Goal: Task Accomplishment & Management: Use online tool/utility

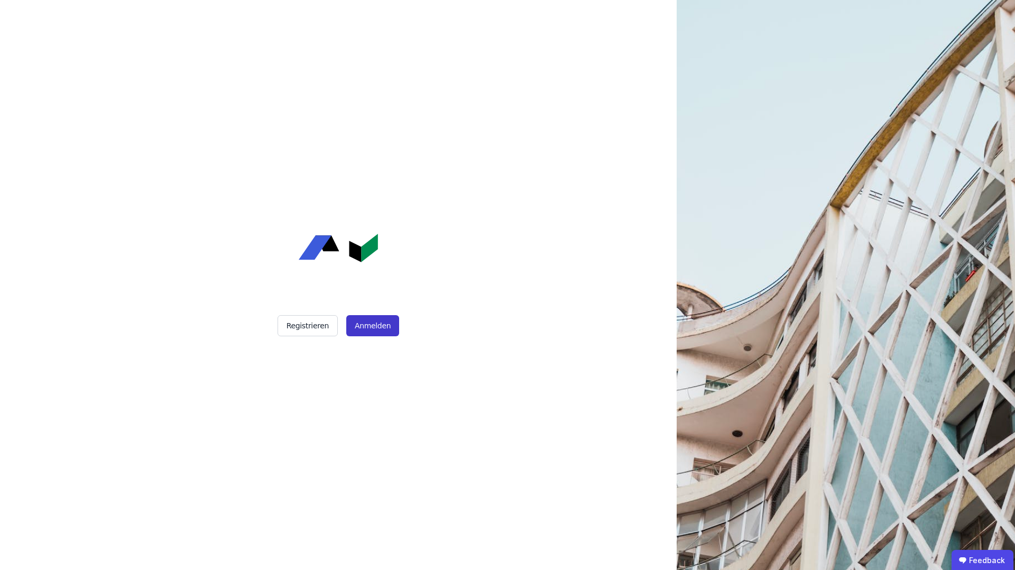
click at [378, 326] on button "Anmelden" at bounding box center [372, 325] width 53 height 21
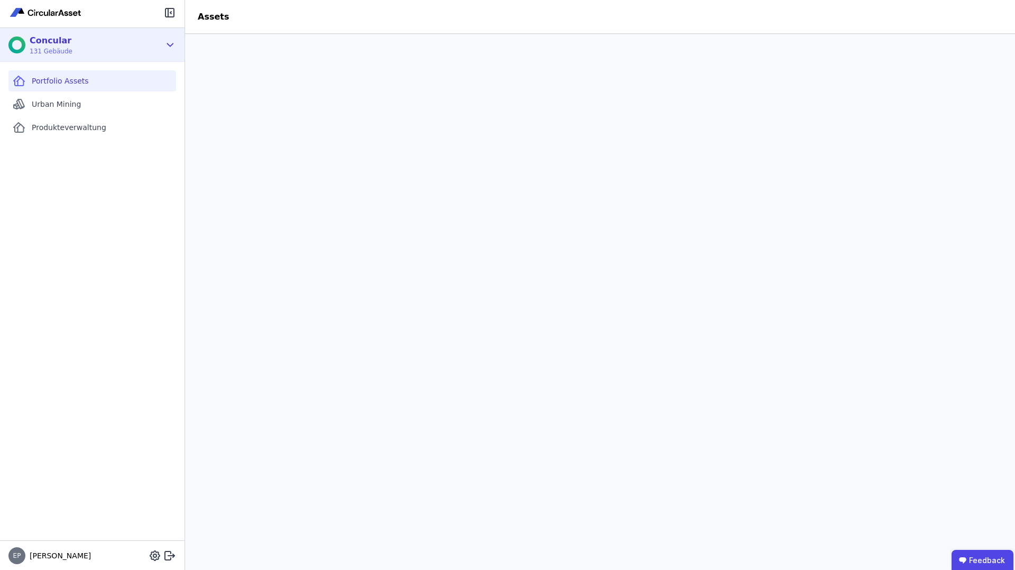
click at [110, 49] on div "Concular 131 Gebäude" at bounding box center [84, 44] width 152 height 21
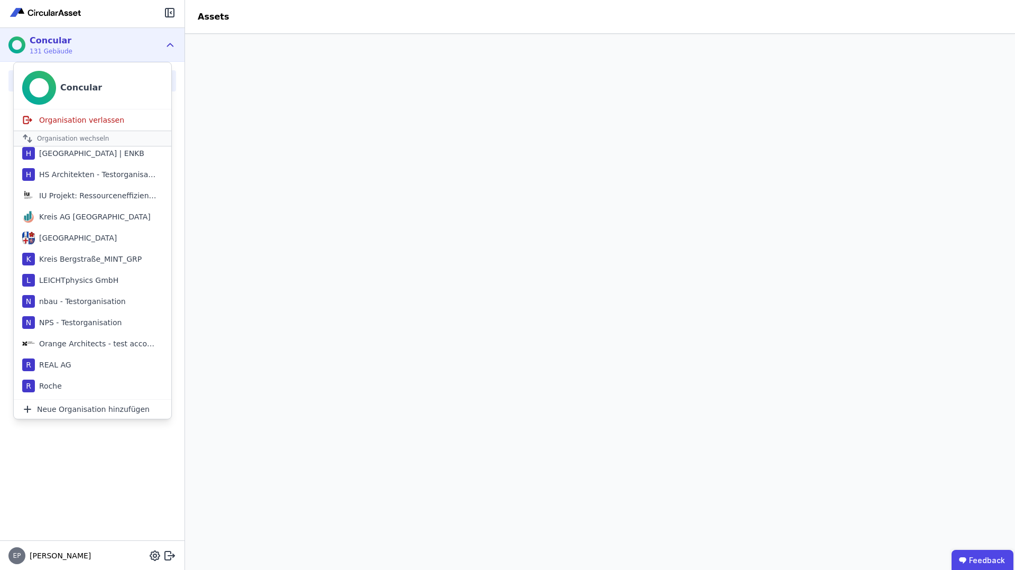
scroll to position [516, 0]
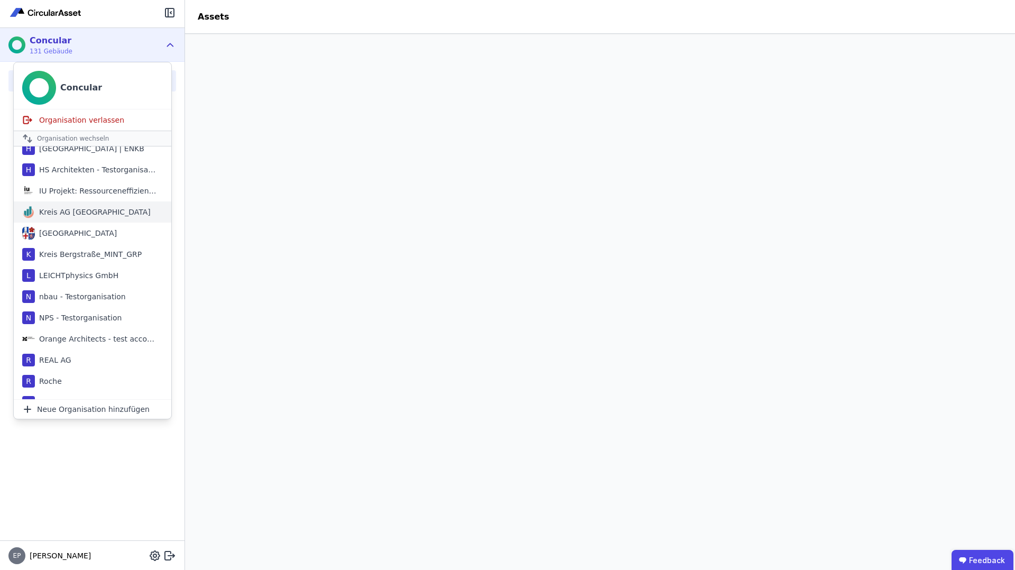
click at [68, 213] on div "Kreis AG [GEOGRAPHIC_DATA]" at bounding box center [93, 212] width 116 height 11
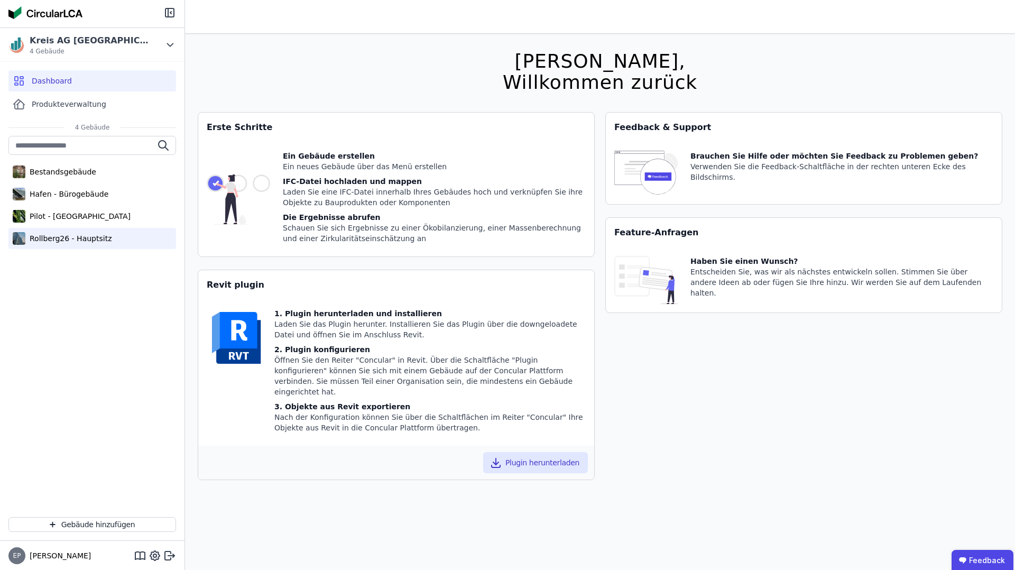
click at [85, 237] on div "Rollberg26 - Hauptsitz" at bounding box center [68, 238] width 86 height 11
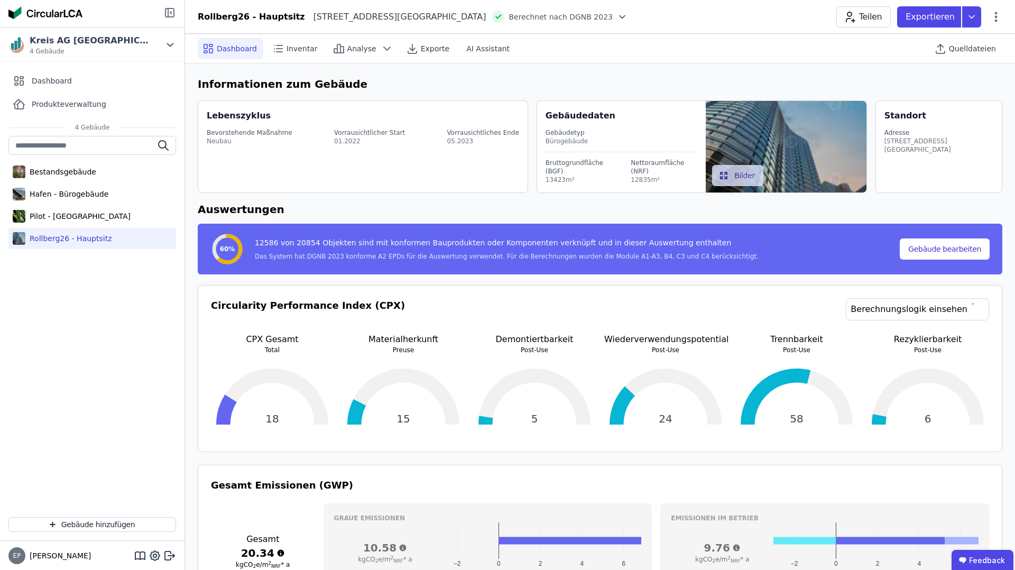
click at [167, 10] on icon at bounding box center [169, 12] width 13 height 13
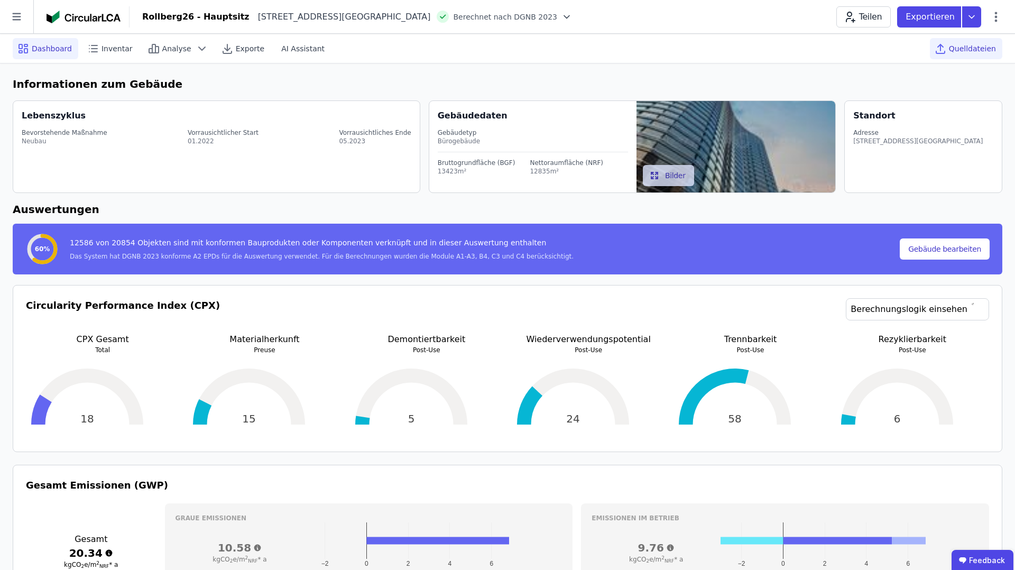
click at [956, 52] on span "Quelldateien" at bounding box center [972, 48] width 47 height 11
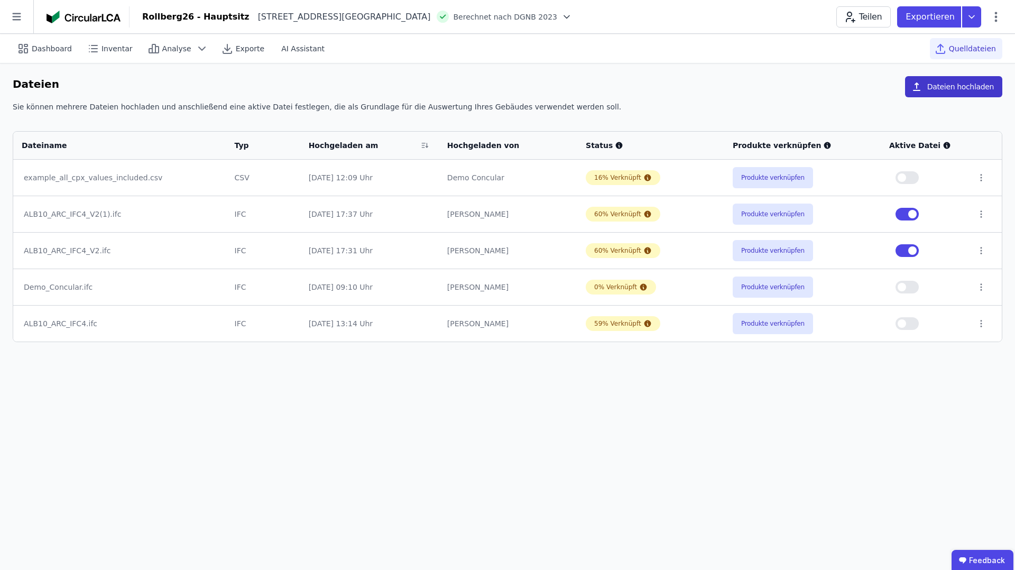
click at [945, 90] on button "Dateien hochladen" at bounding box center [953, 86] width 97 height 21
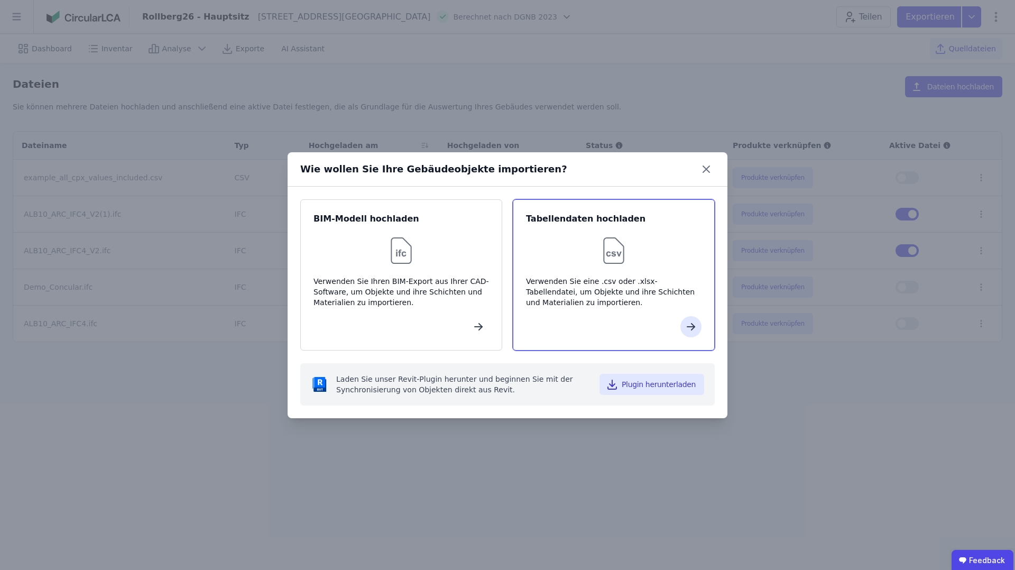
click at [585, 269] on div "Tabellendaten hochladen Verwenden Sie eine .csv oder .xlsx-Tabellendatei, um Ob…" at bounding box center [614, 274] width 202 height 151
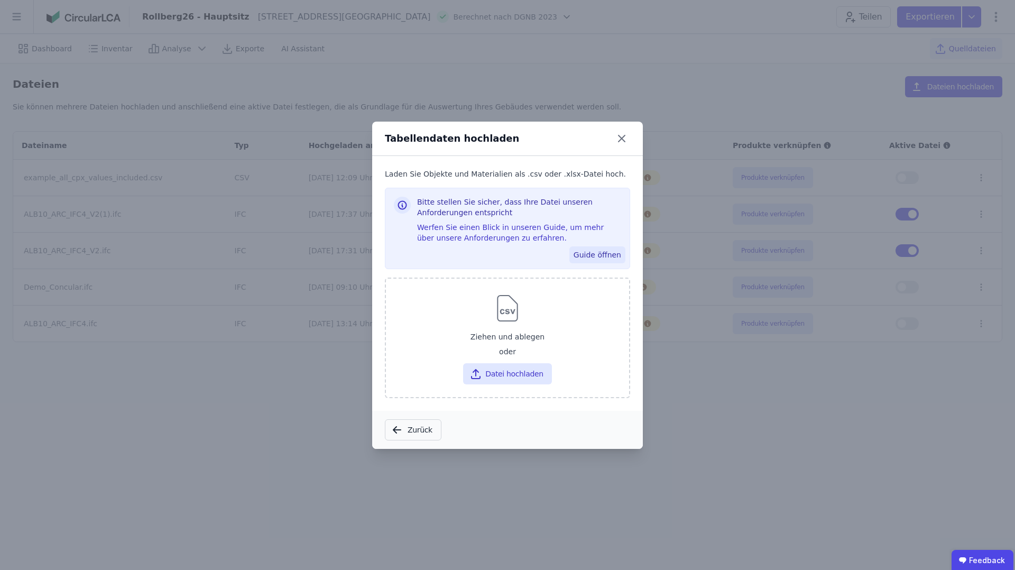
click at [602, 254] on button "Guide öffnen" at bounding box center [597, 254] width 56 height 17
click at [624, 134] on icon at bounding box center [621, 138] width 17 height 17
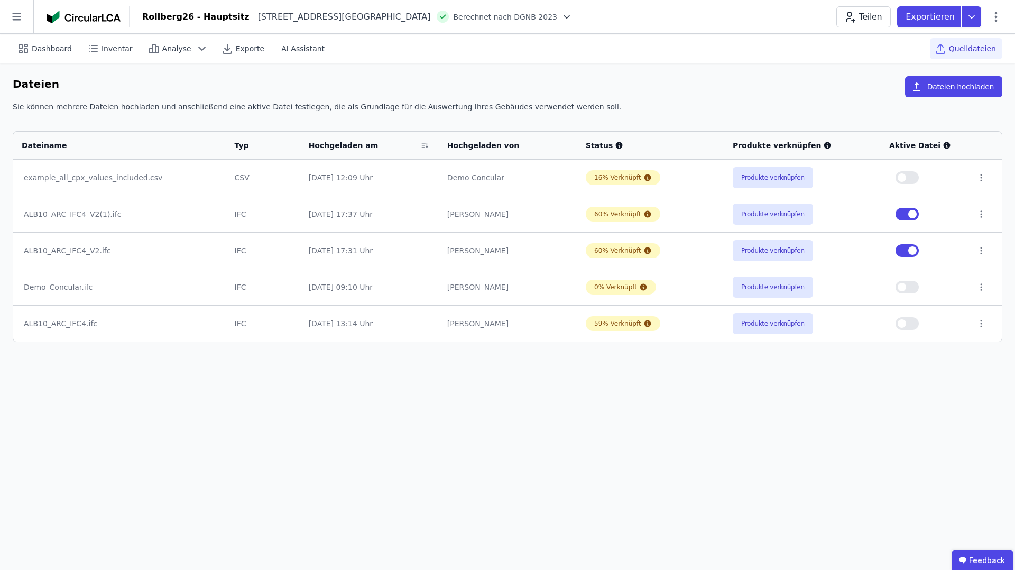
click at [252, 178] on div "CSV" at bounding box center [263, 177] width 57 height 11
click at [776, 215] on button "Produkte verknüpfen" at bounding box center [773, 214] width 80 height 21
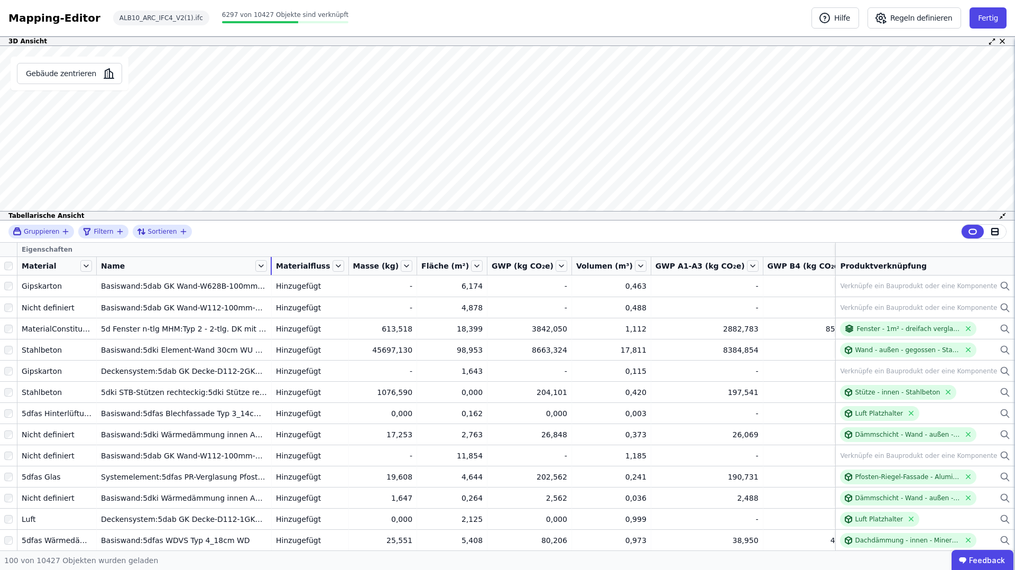
drag, startPoint x: 175, startPoint y: 266, endPoint x: 270, endPoint y: 273, distance: 95.4
click at [271, 273] on div at bounding box center [271, 266] width 1 height 18
click at [992, 230] on icon at bounding box center [995, 231] width 6 height 6
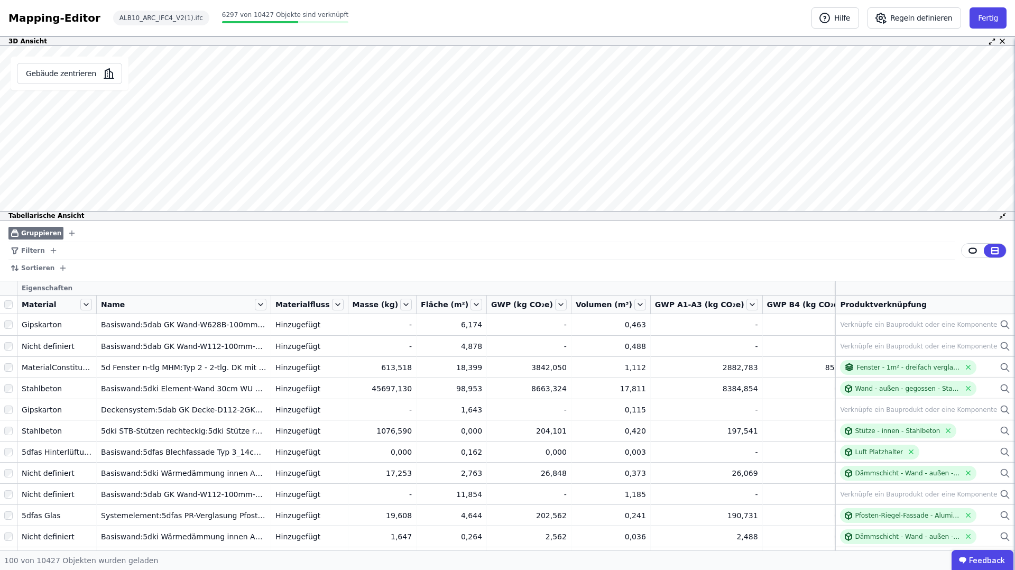
click at [70, 233] on icon "button" at bounding box center [72, 233] width 5 height 0
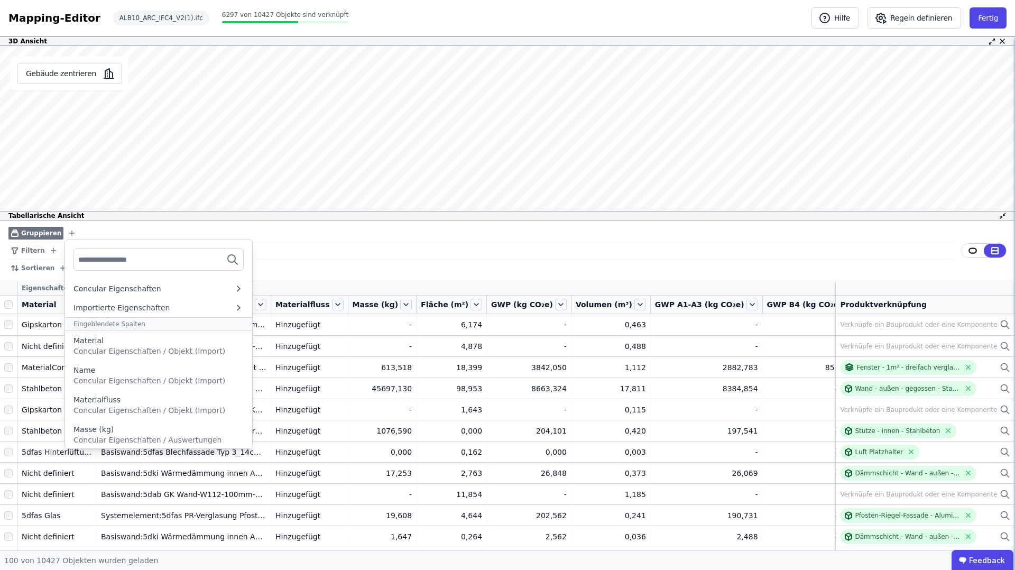
click at [116, 261] on input "text" at bounding box center [117, 259] width 78 height 19
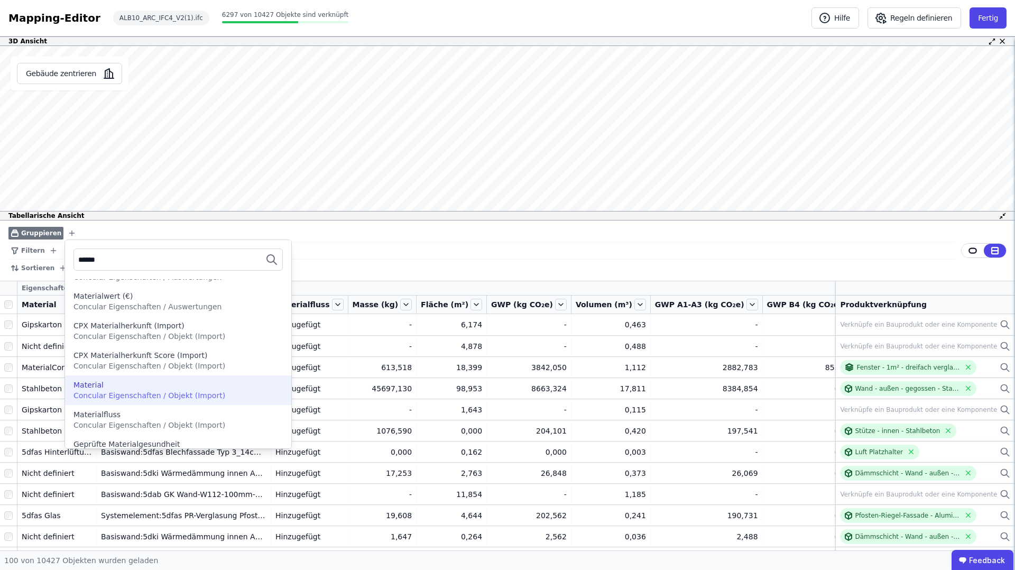
scroll to position [67, 0]
type input "******"
click at [140, 387] on div "Material" at bounding box center [177, 383] width 209 height 11
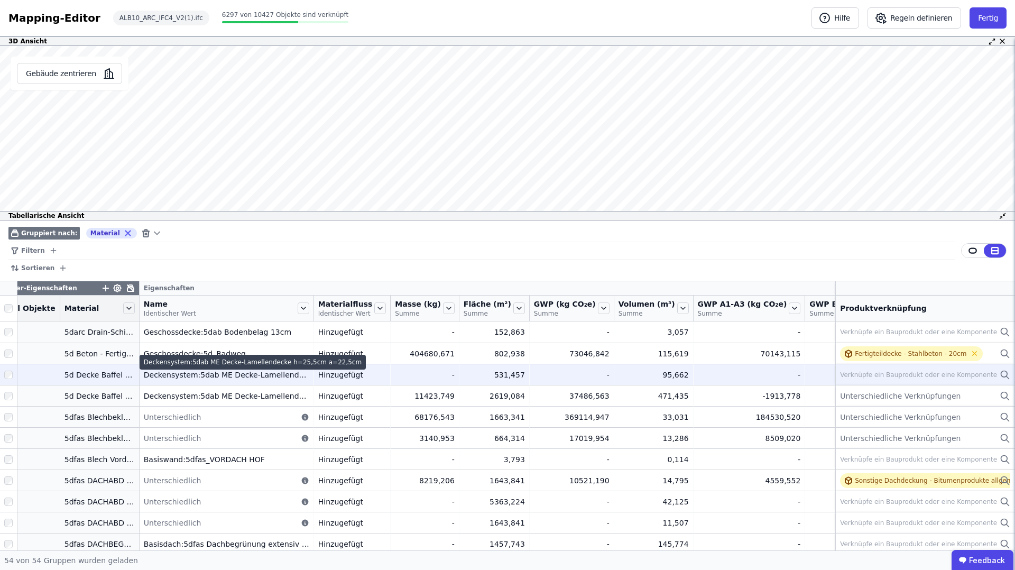
scroll to position [0, 0]
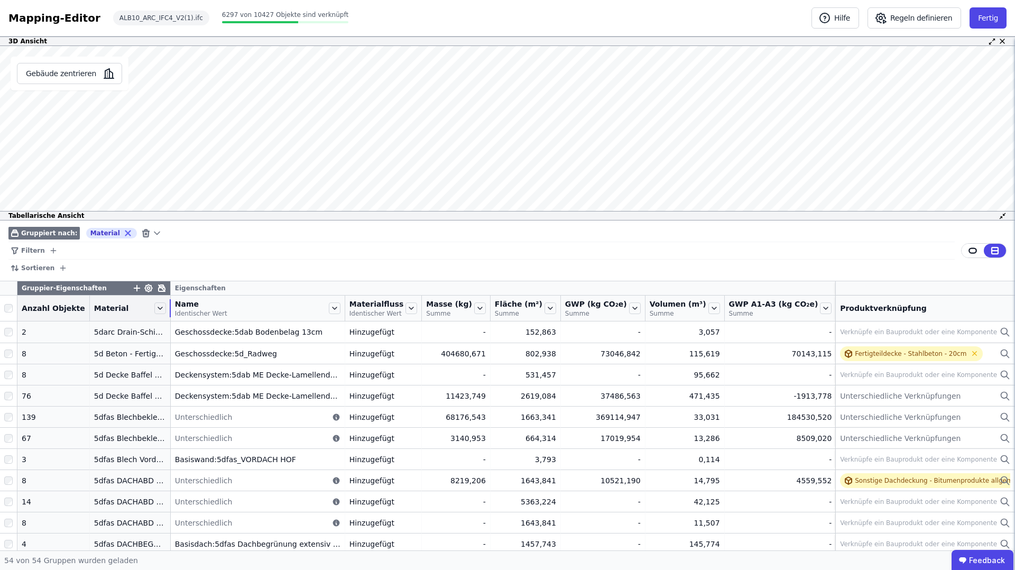
drag, startPoint x: 158, startPoint y: 304, endPoint x: 227, endPoint y: 304, distance: 68.7
click at [171, 304] on div at bounding box center [170, 308] width 1 height 18
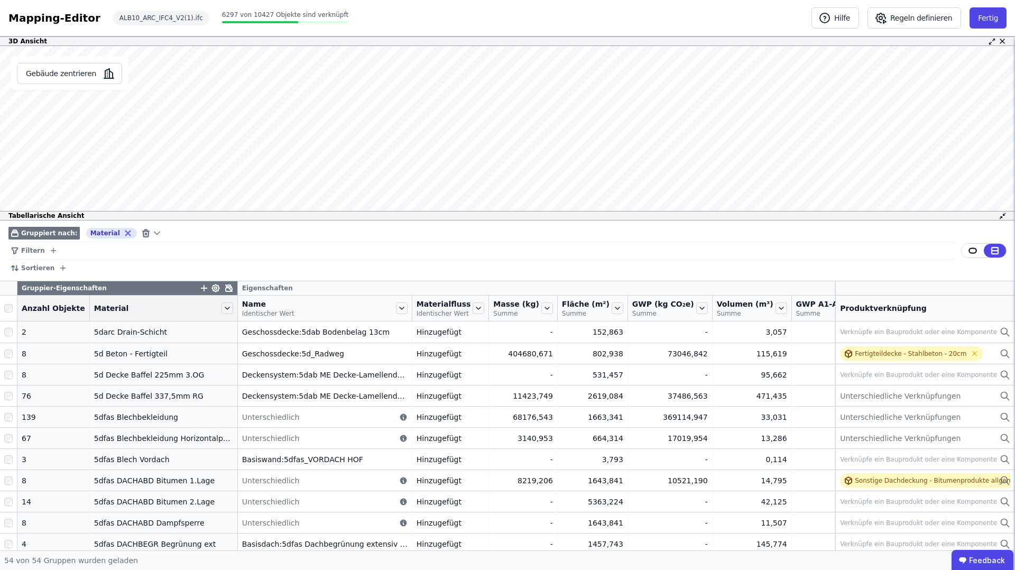
click at [199, 287] on icon "button" at bounding box center [204, 288] width 10 height 10
click at [223, 318] on input "text" at bounding box center [252, 315] width 78 height 19
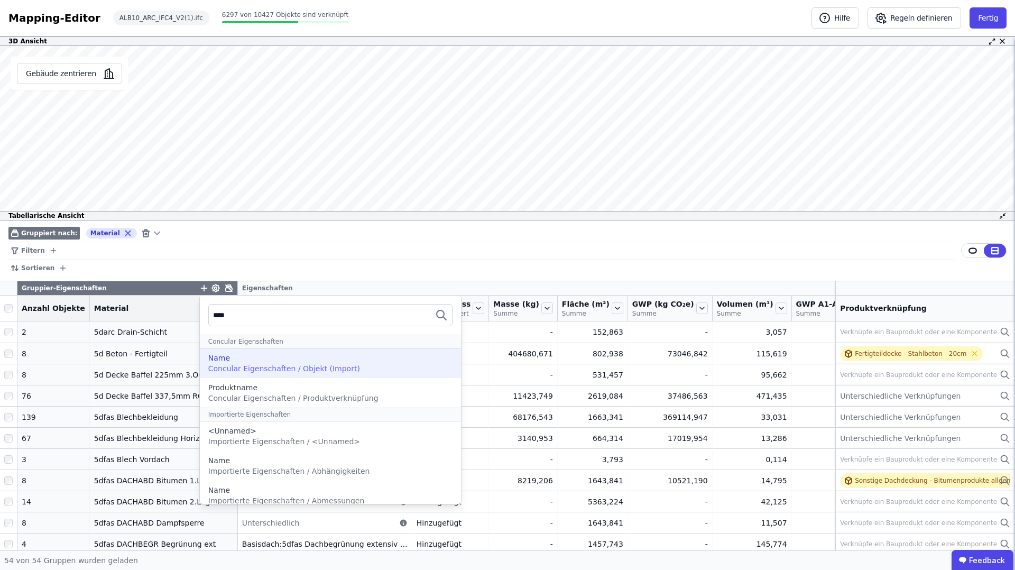
type input "****"
click at [288, 361] on div "Name" at bounding box center [330, 358] width 245 height 11
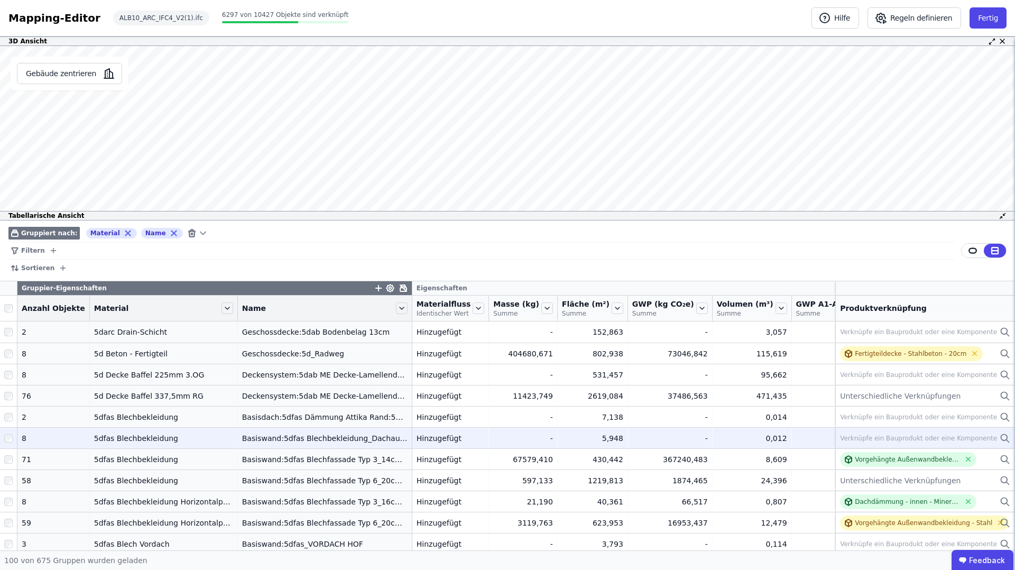
scroll to position [21, 0]
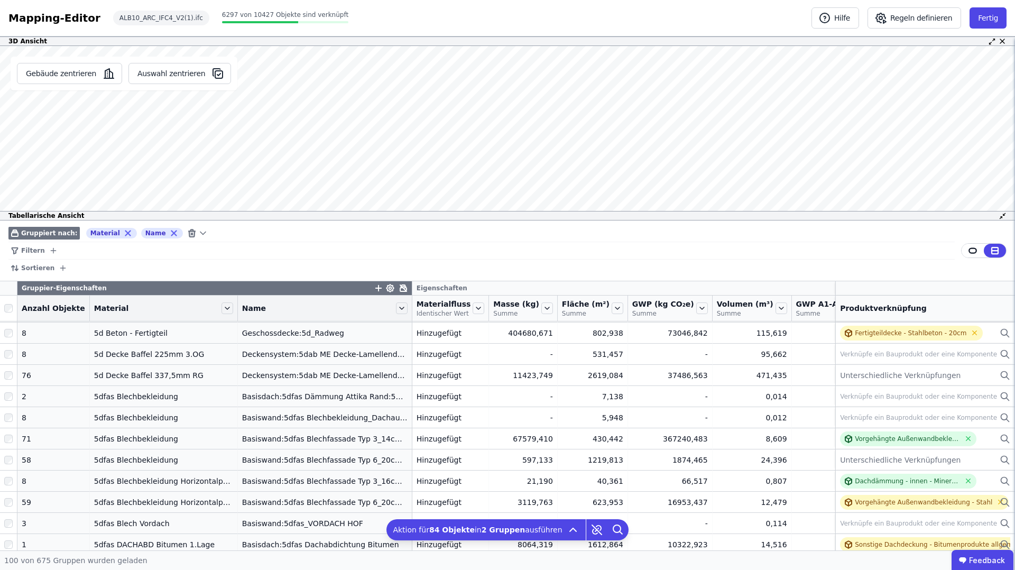
click at [290, 260] on div "Sortieren" at bounding box center [481, 268] width 946 height 17
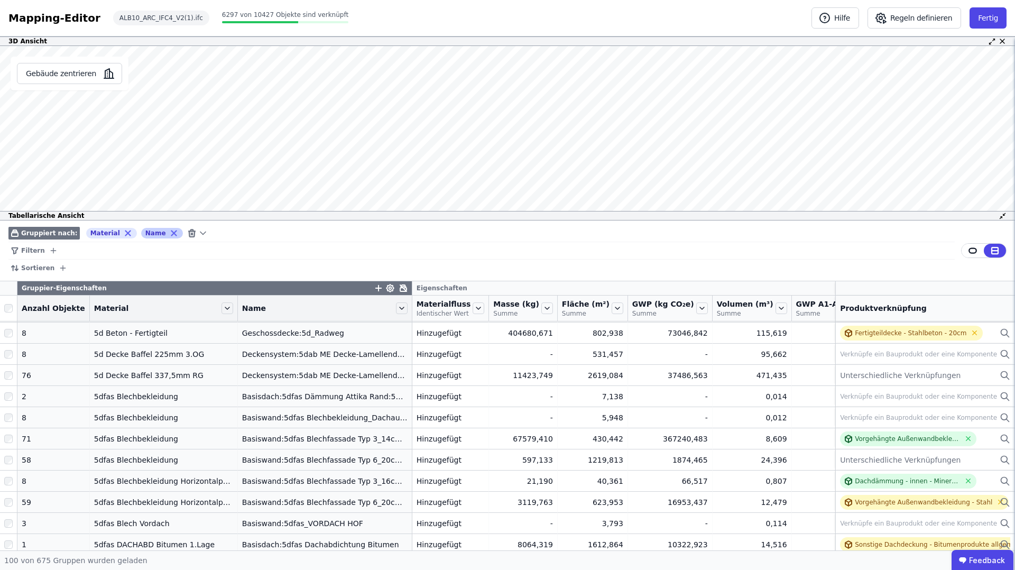
click at [171, 234] on icon at bounding box center [173, 233] width 5 height 5
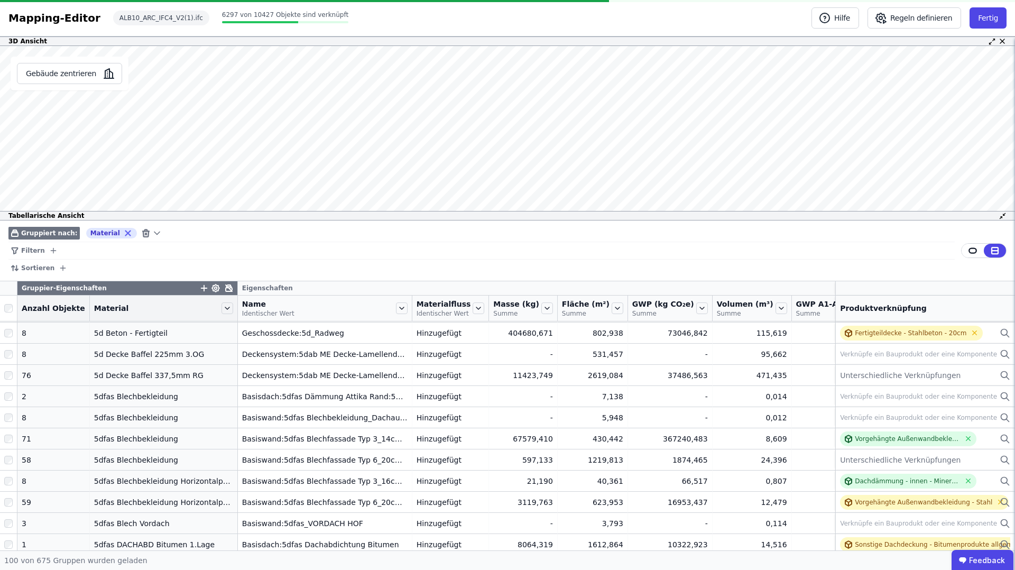
drag, startPoint x: 116, startPoint y: 233, endPoint x: 515, endPoint y: 233, distance: 399.1
click at [125, 233] on icon at bounding box center [127, 233] width 5 height 5
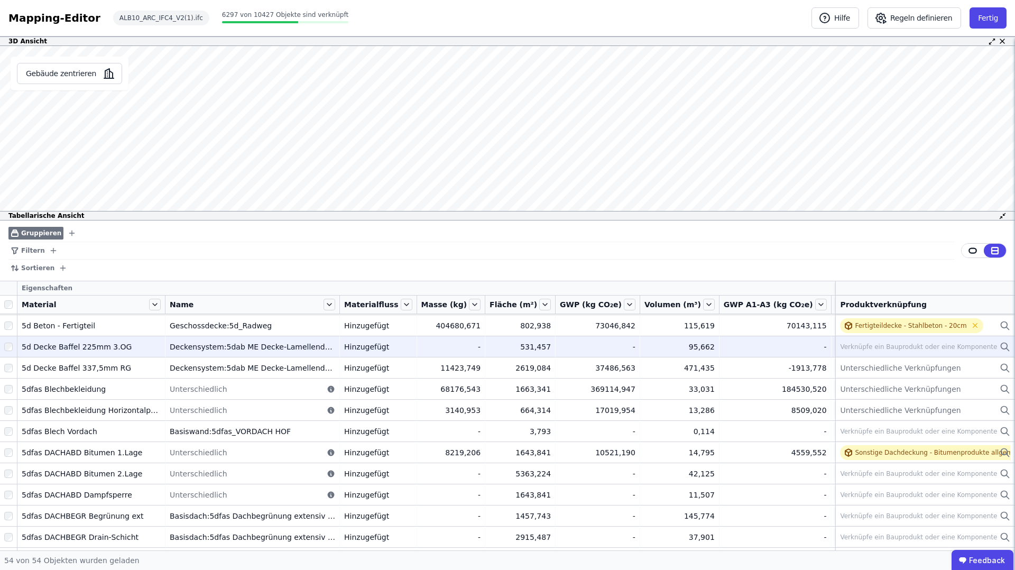
scroll to position [5, 0]
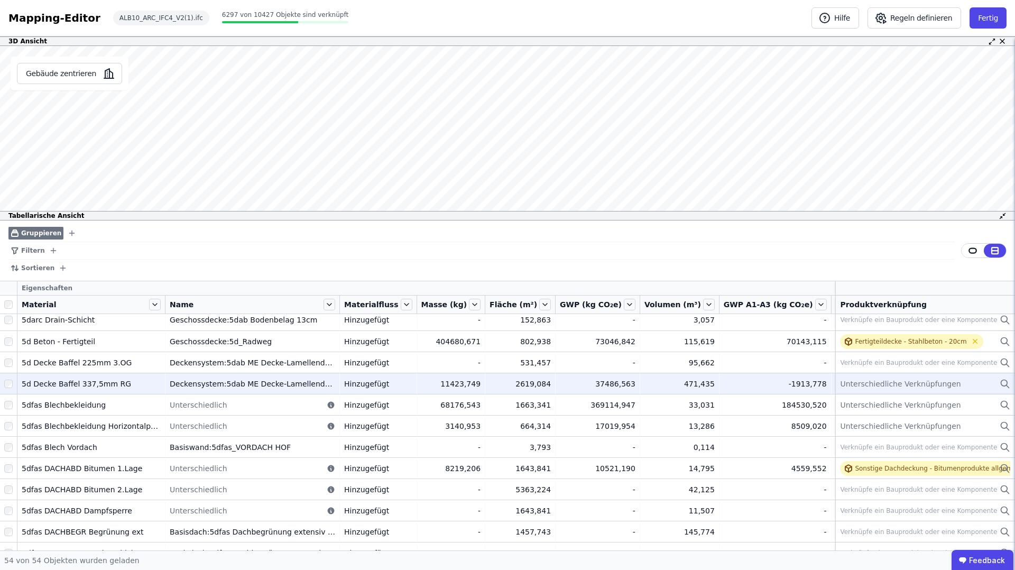
click at [976, 383] on div "Unterschiedliche Verknüpfungen" at bounding box center [925, 383] width 170 height 13
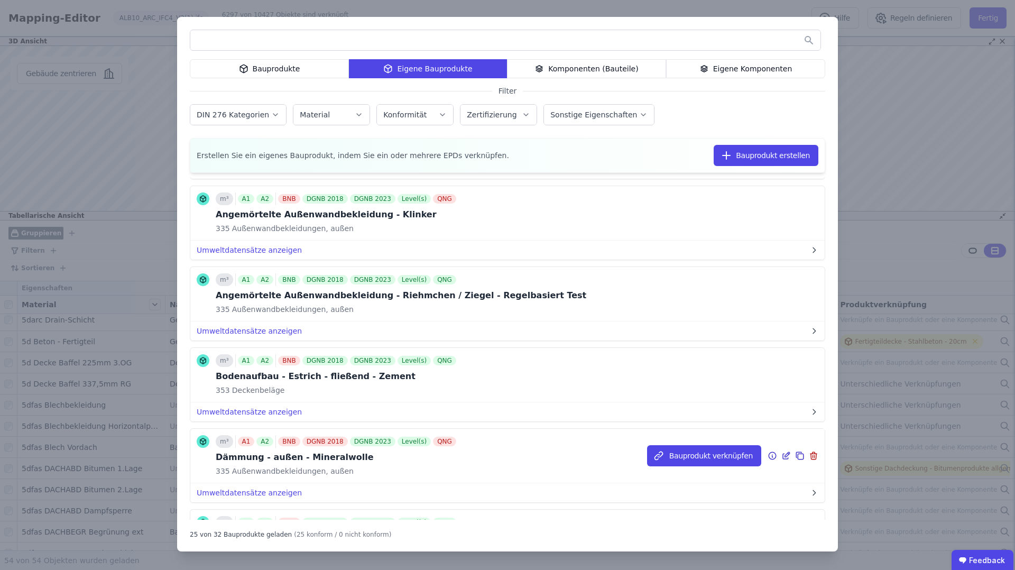
scroll to position [175, 0]
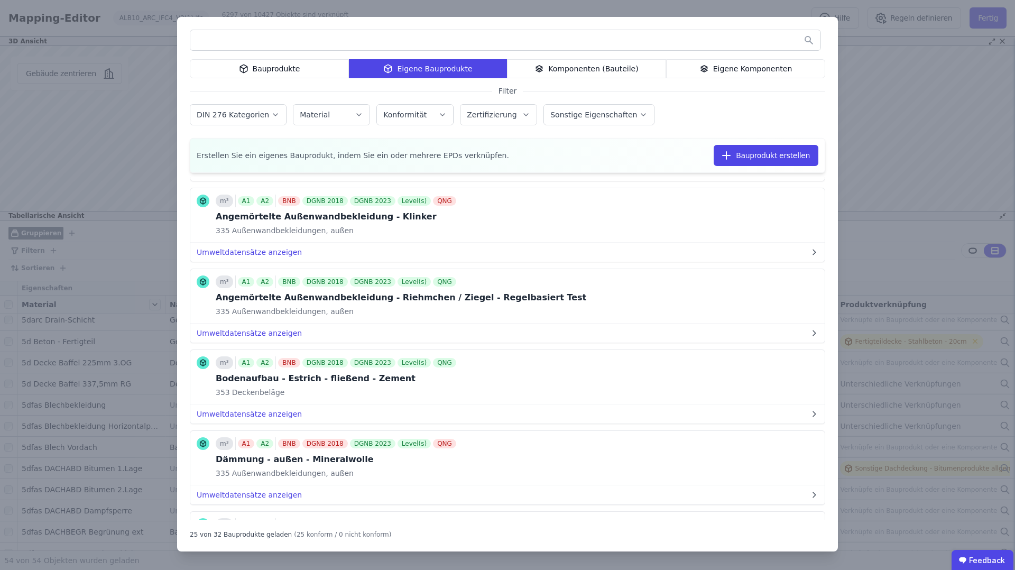
click at [243, 41] on input "text" at bounding box center [505, 40] width 630 height 19
click at [255, 121] on button "DIN 276 Kategorien" at bounding box center [238, 115] width 96 height 20
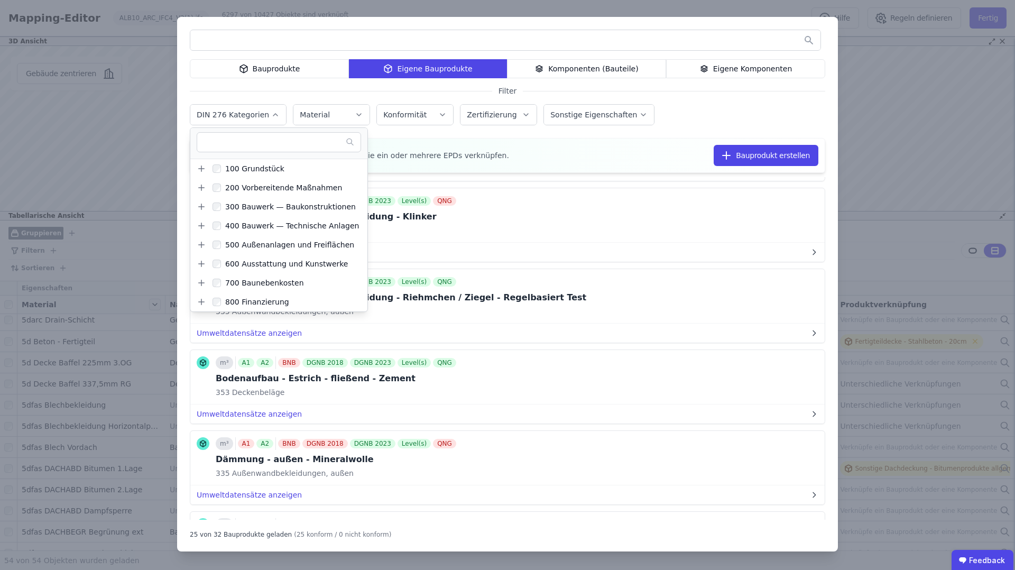
click at [355, 119] on icon "button" at bounding box center [359, 114] width 8 height 11
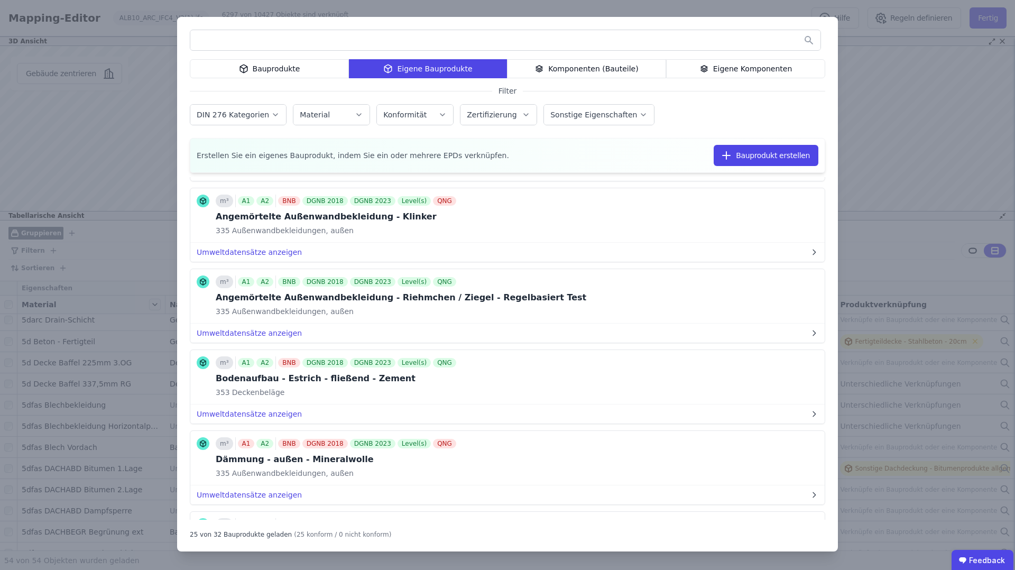
click at [277, 41] on input "text" at bounding box center [505, 40] width 630 height 19
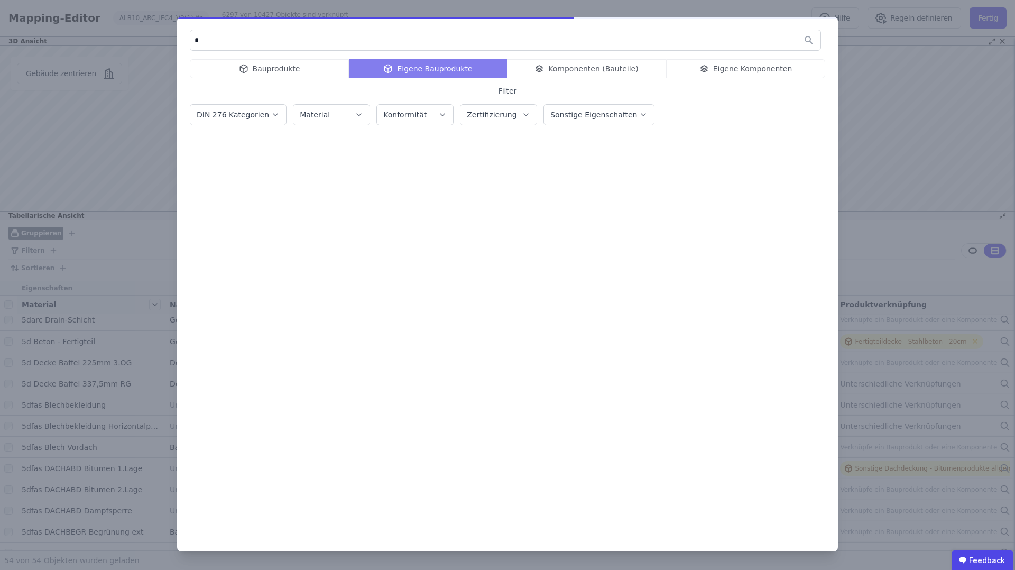
scroll to position [0, 0]
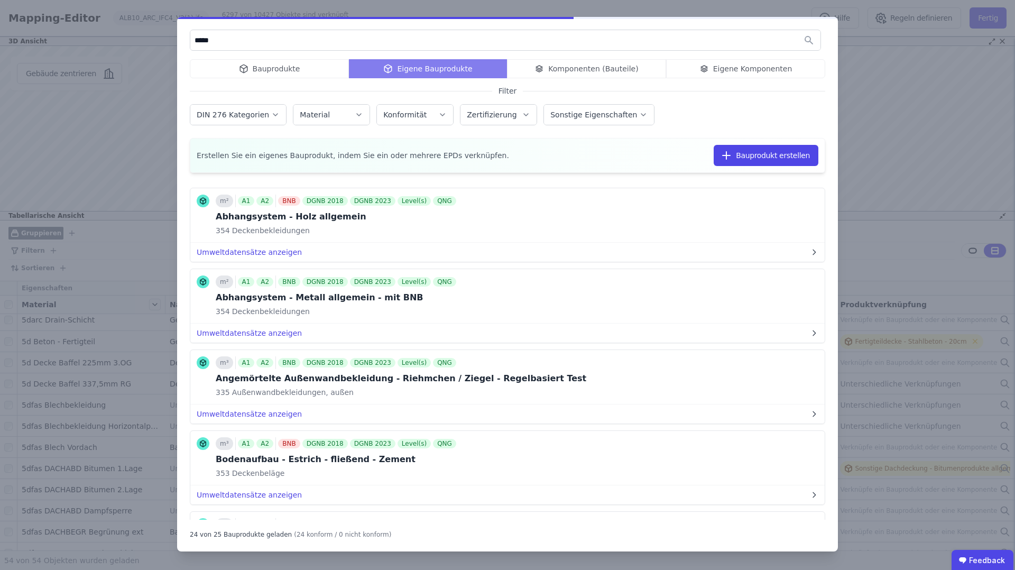
click at [233, 42] on input "*****" at bounding box center [505, 40] width 630 height 19
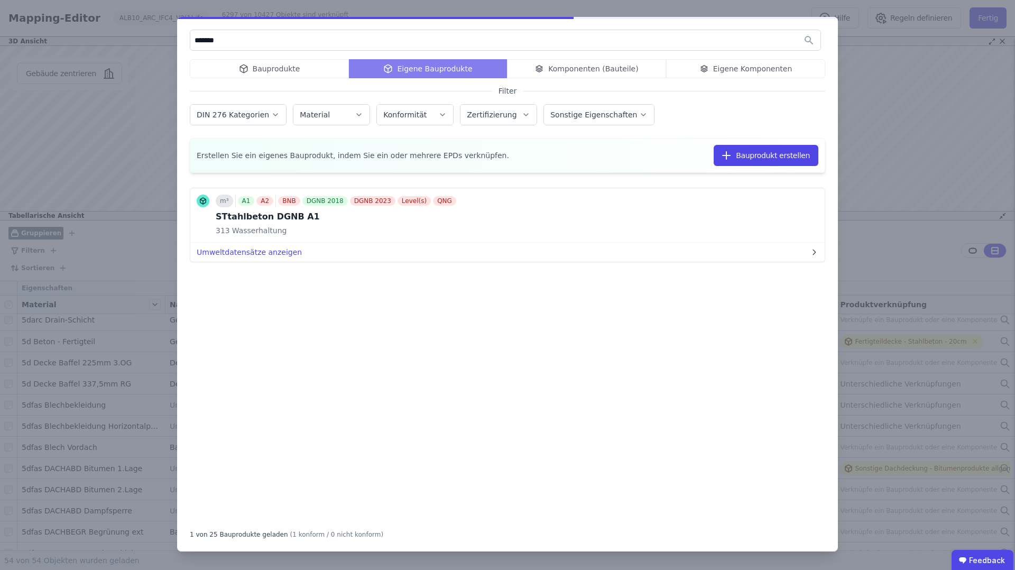
type input "******"
click at [280, 69] on div "Bauprodukte Eigene Bauprodukte Komponenten (Bauteile) Eigene Komponenten" at bounding box center [507, 68] width 635 height 19
click at [287, 69] on div "Bauprodukte Eigene Bauprodukte Komponenten (Bauteile) Eigene Komponenten" at bounding box center [507, 68] width 635 height 19
click at [289, 69] on div "Bauprodukte Eigene Bauprodukte Komponenten (Bauteile) Eigene Komponenten" at bounding box center [507, 68] width 635 height 19
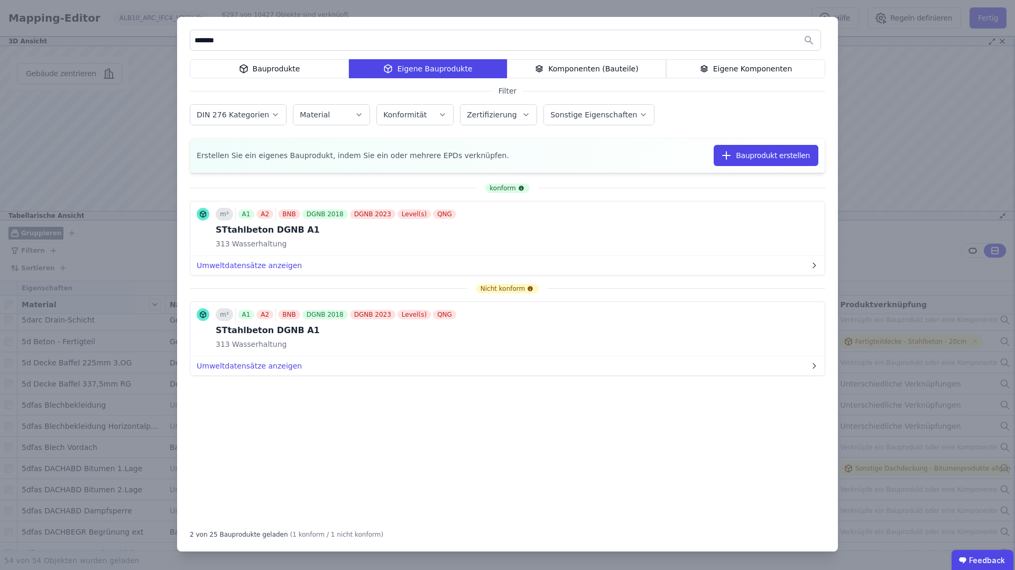
click at [266, 71] on div "Bauprodukte" at bounding box center [269, 68] width 159 height 19
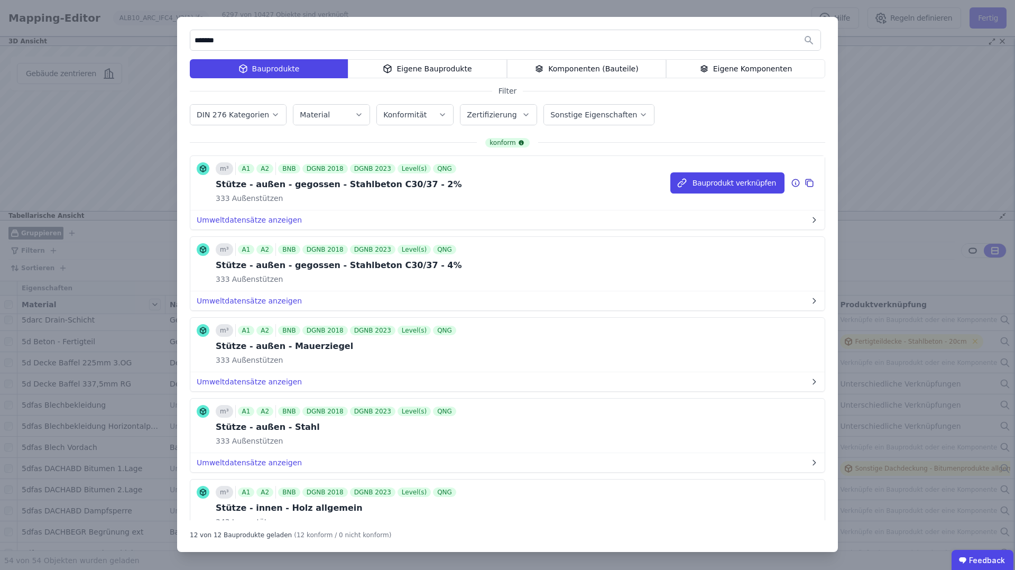
click at [796, 183] on icon at bounding box center [796, 183] width 10 height 13
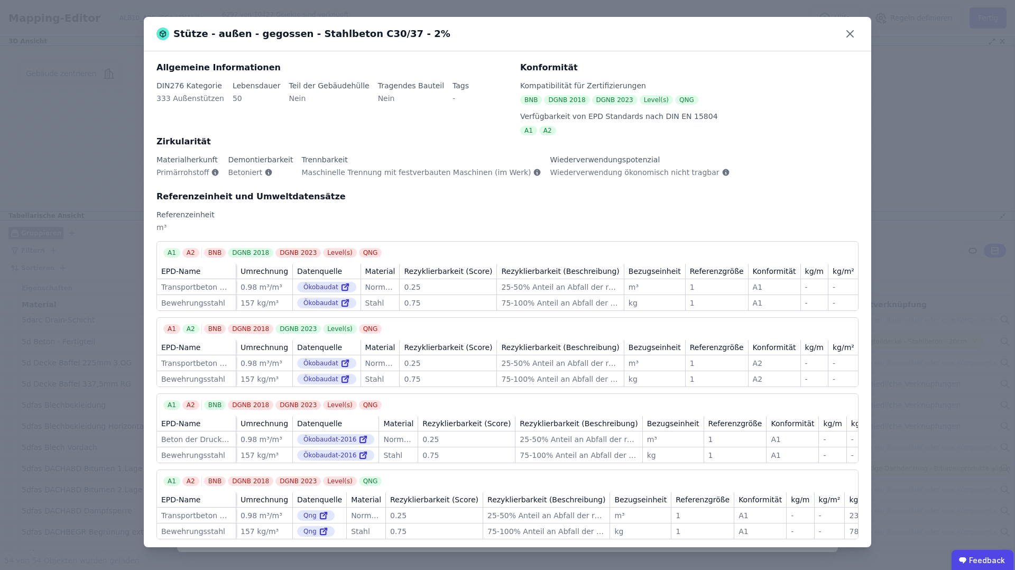
scroll to position [24, 0]
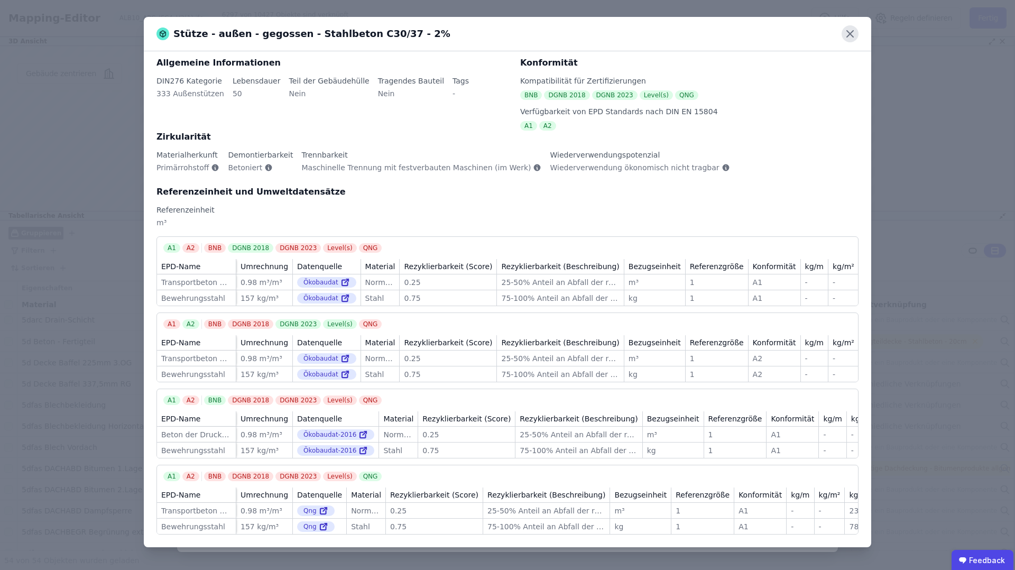
click at [851, 34] on icon at bounding box center [850, 34] width 6 height 6
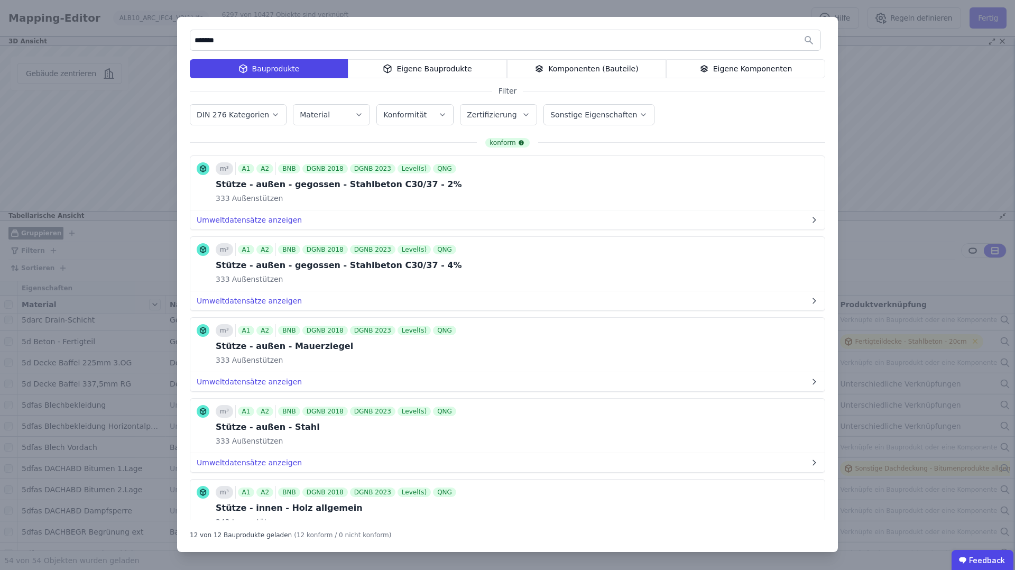
click at [919, 121] on div "****** Bauprodukte Eigene Bauprodukte Komponenten (Bauteile) Eigene Komponenten…" at bounding box center [507, 285] width 1015 height 570
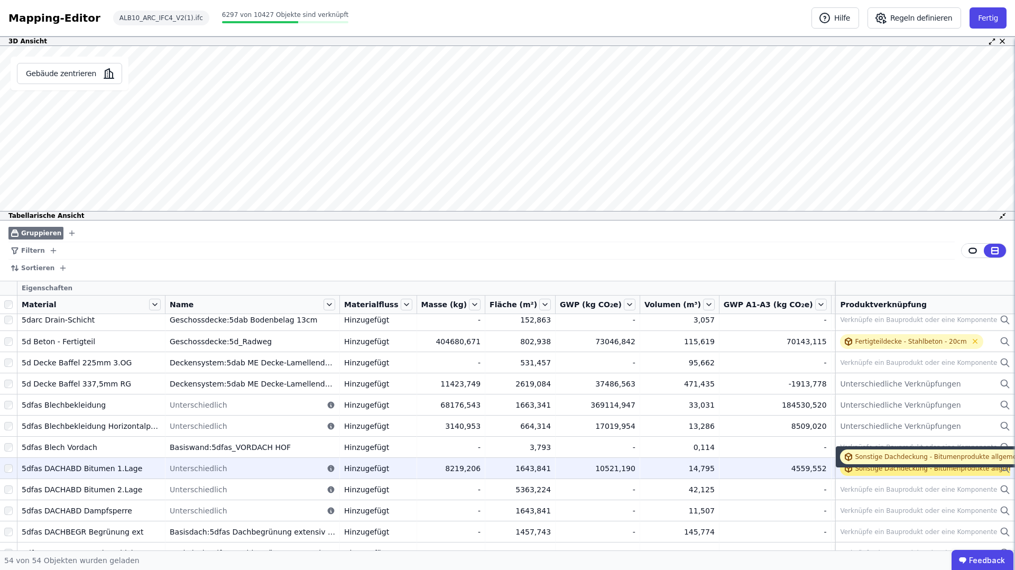
scroll to position [0, 0]
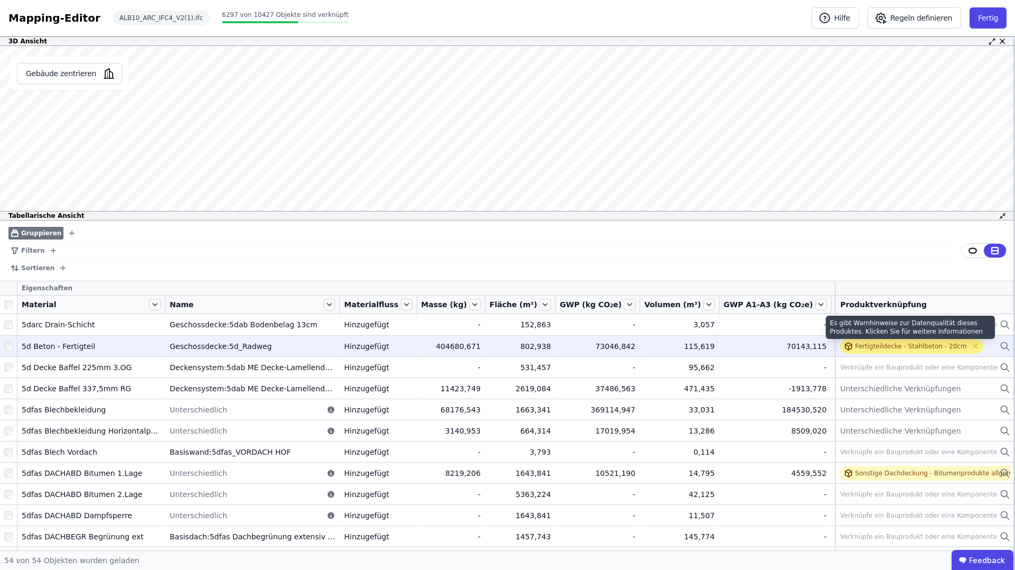
click at [906, 345] on div "Fertigteildecke - Stahlbeton - 20cm" at bounding box center [911, 346] width 112 height 8
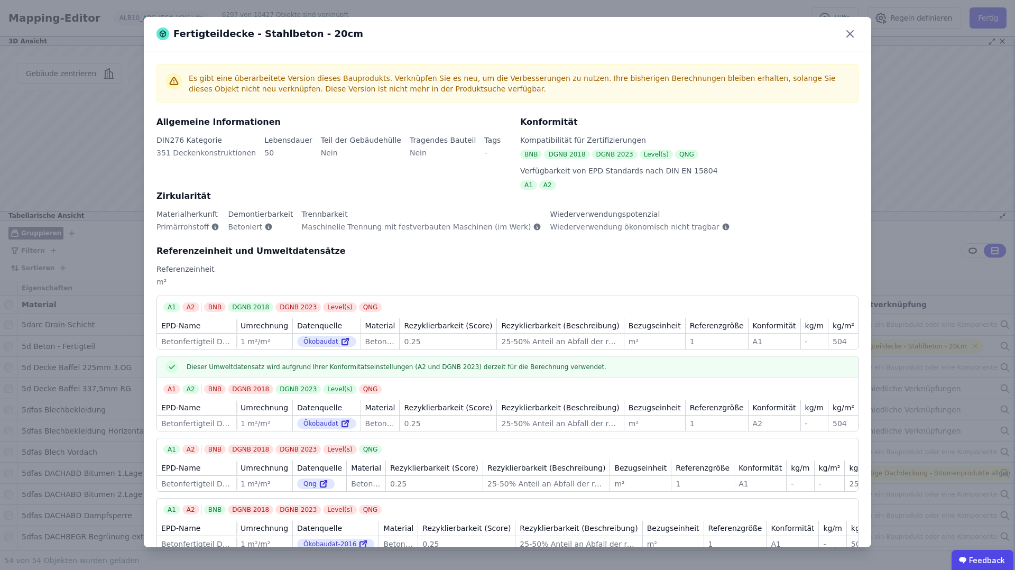
scroll to position [34, 0]
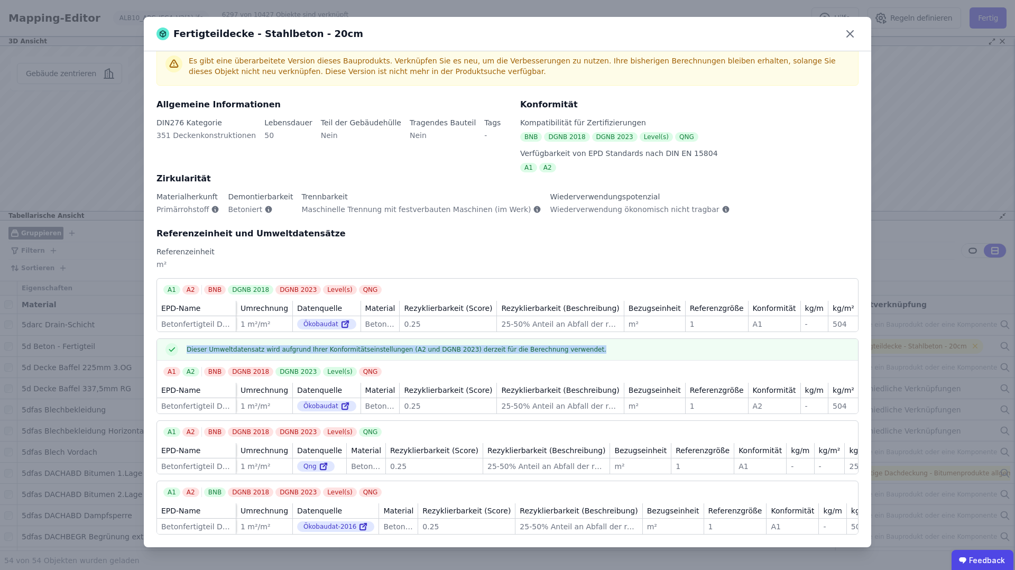
drag, startPoint x: 180, startPoint y: 337, endPoint x: 594, endPoint y: 341, distance: 413.4
click at [594, 341] on div "Dieser Umweltdatensatz wird aufgrund Ihrer Konformitätseinstellungen (A2 und DG…" at bounding box center [507, 350] width 701 height 22
drag, startPoint x: 398, startPoint y: 337, endPoint x: 470, endPoint y: 337, distance: 73.0
click at [471, 345] on span "Dieser Umweltdatensatz wird aufgrund Ihrer Konformitätseinstellungen (A2 und DG…" at bounding box center [397, 349] width 420 height 8
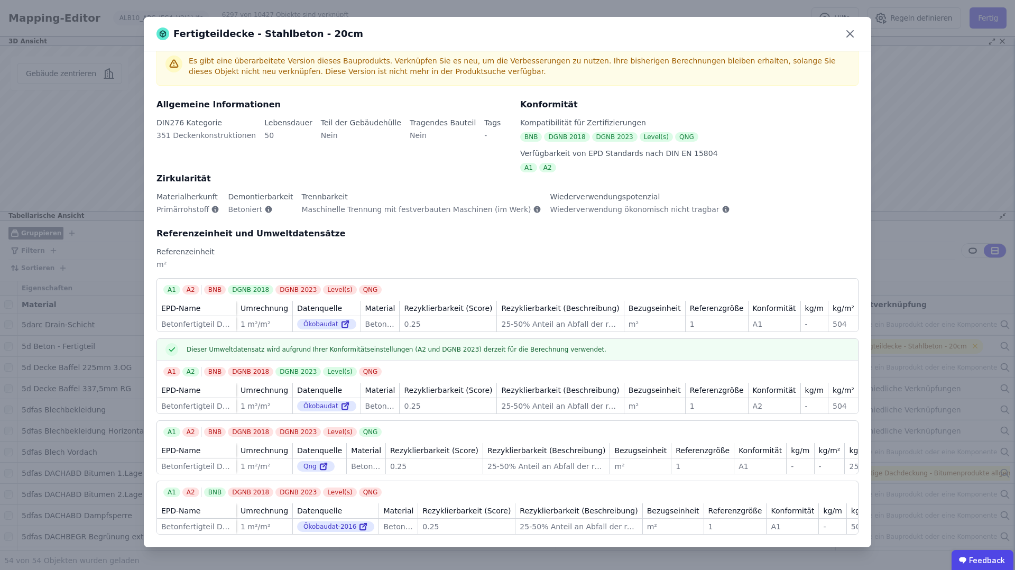
click at [484, 343] on div "Dieser Umweltdatensatz wird aufgrund Ihrer Konformitätseinstellungen (A2 und DG…" at bounding box center [507, 350] width 701 height 22
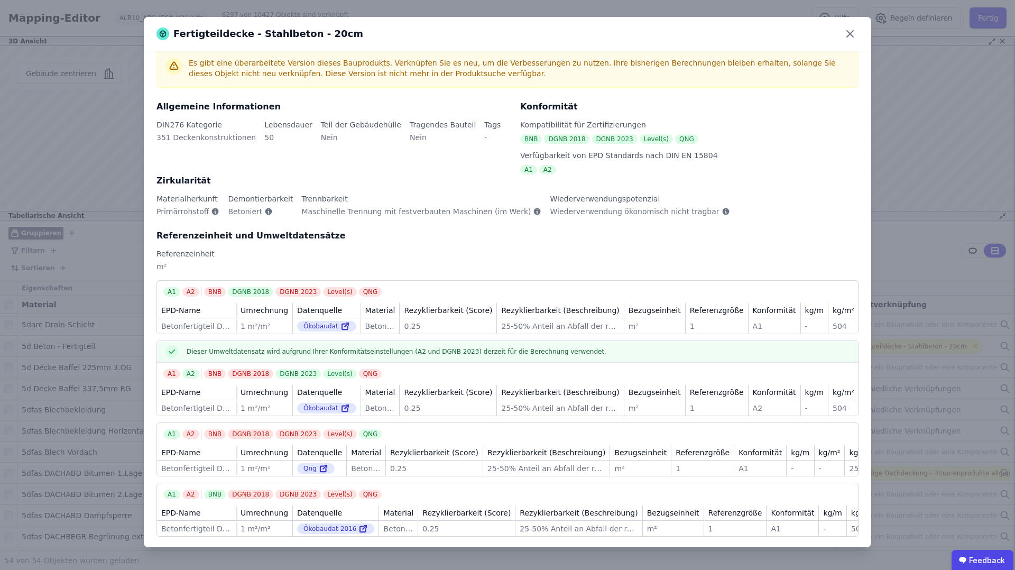
click at [156, 135] on div "351 Deckenkonstruktionen" at bounding box center [205, 141] width 99 height 19
drag, startPoint x: 153, startPoint y: 137, endPoint x: 239, endPoint y: 137, distance: 86.2
click at [238, 137] on div "Es gibt eine überarbeitete Version dieses Bauprodukts. Verknüpfen Sie es neu, u…" at bounding box center [507, 299] width 727 height 496
click at [264, 133] on div "50" at bounding box center [288, 141] width 48 height 19
click at [848, 36] on icon at bounding box center [850, 33] width 17 height 17
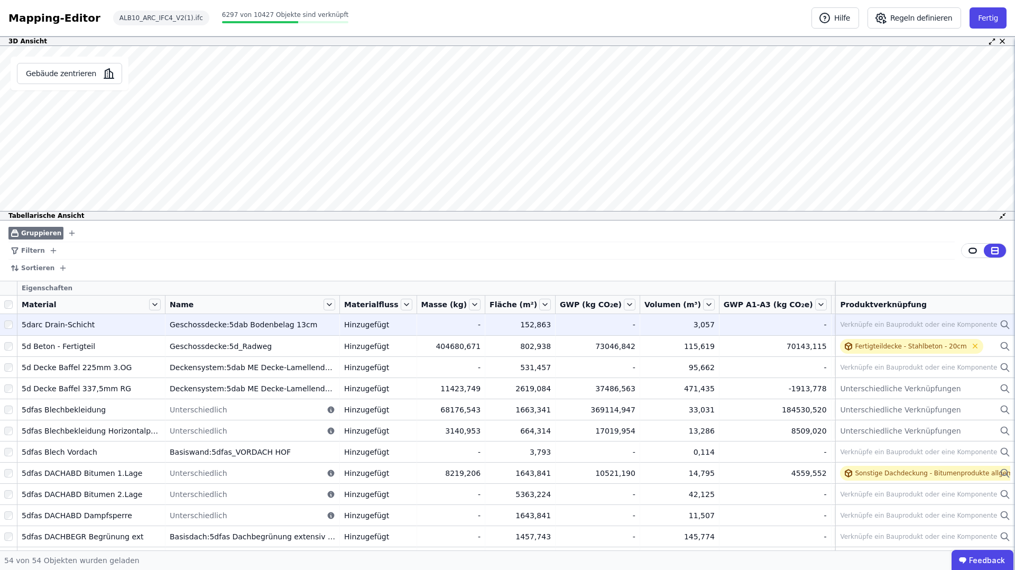
click at [946, 326] on div "Verknüpfe ein Bauprodukt oder eine Komponente" at bounding box center [918, 324] width 157 height 8
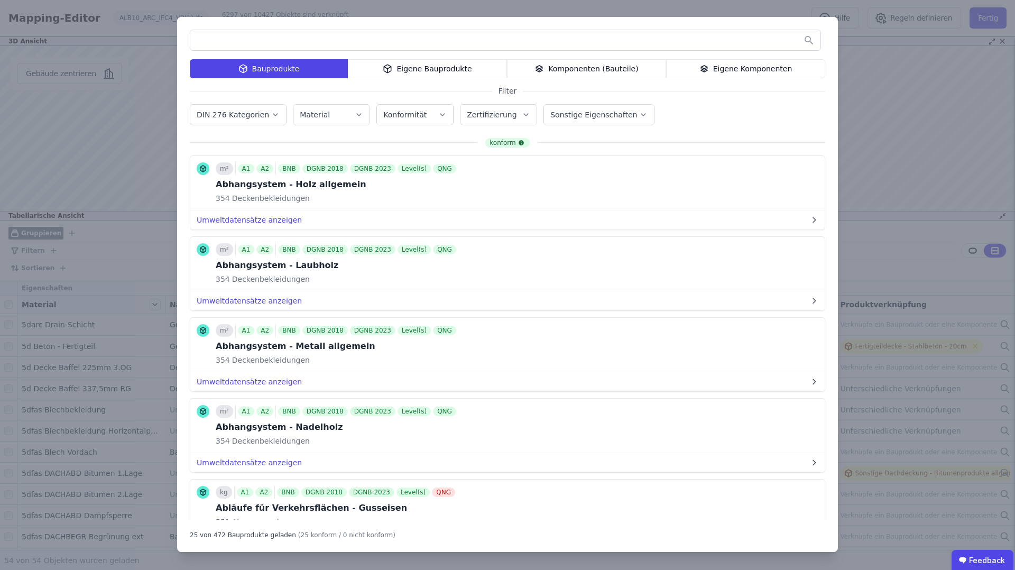
click at [414, 67] on div "Eigene Bauprodukte" at bounding box center [427, 68] width 159 height 19
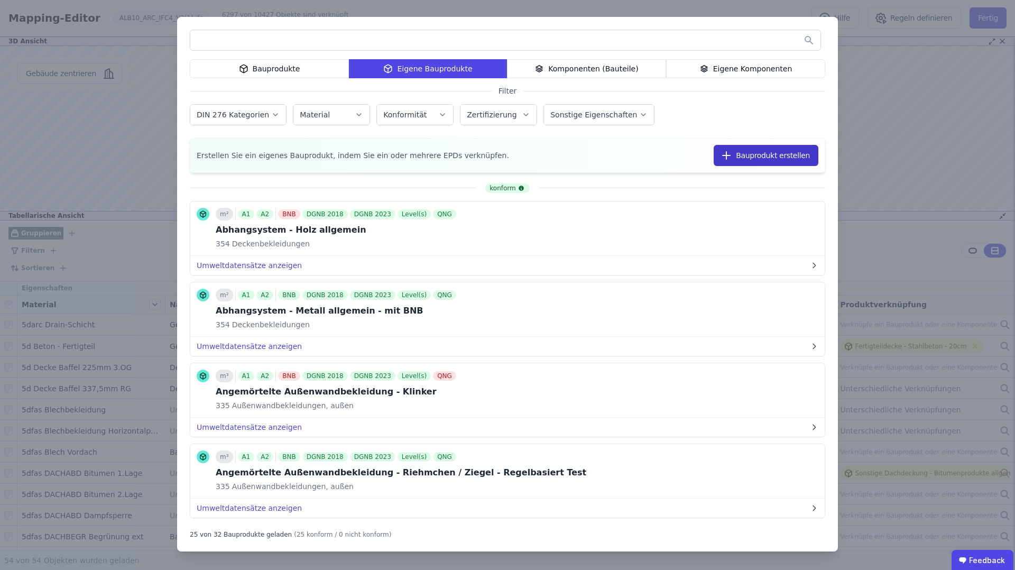
click at [786, 154] on button "Bauprodukt erstellen" at bounding box center [766, 155] width 105 height 21
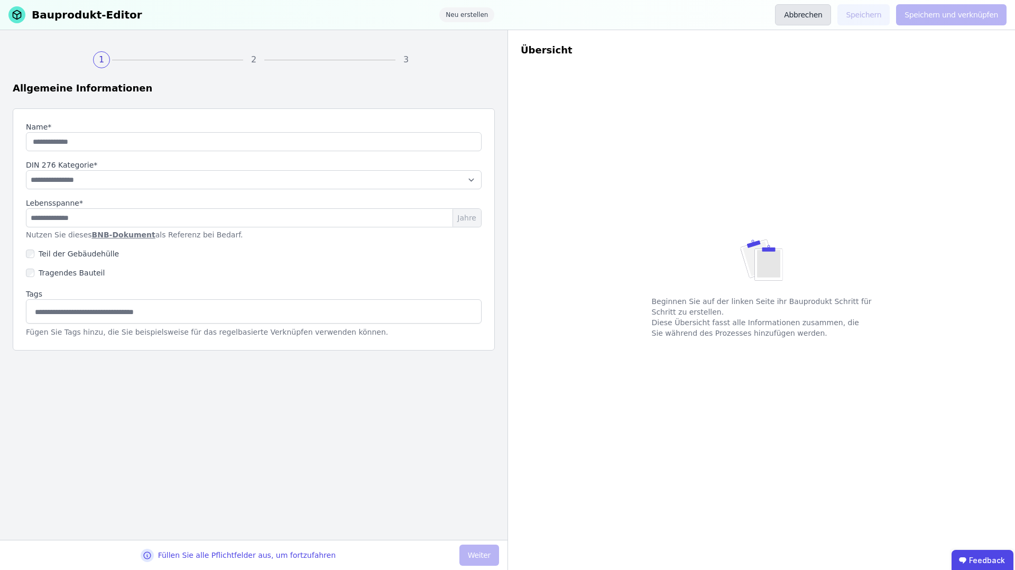
click at [799, 19] on button "Abbrechen" at bounding box center [803, 14] width 56 height 21
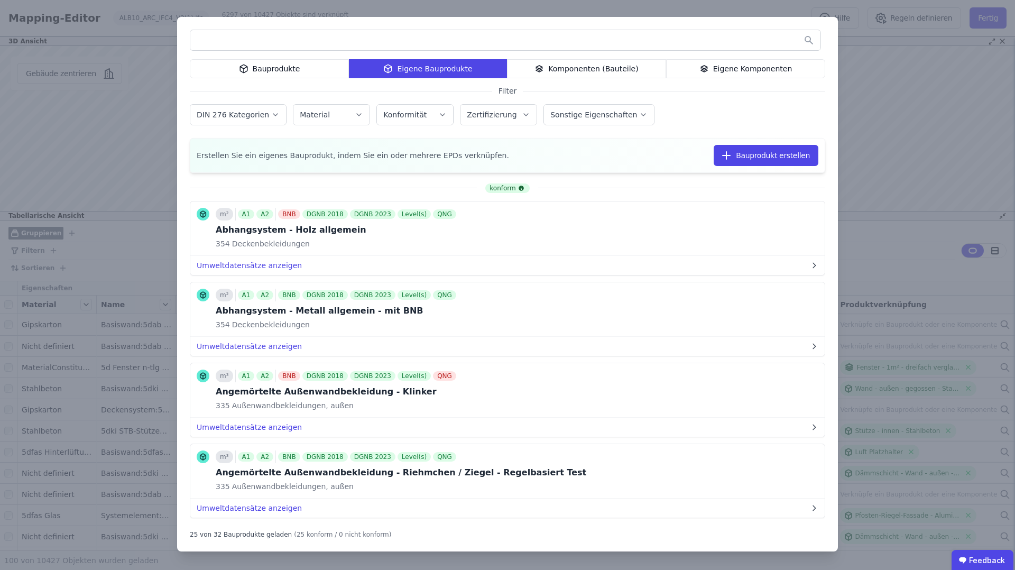
click at [454, 68] on div "Eigene Bauprodukte" at bounding box center [428, 68] width 158 height 19
click at [786, 226] on icon at bounding box center [786, 228] width 10 height 13
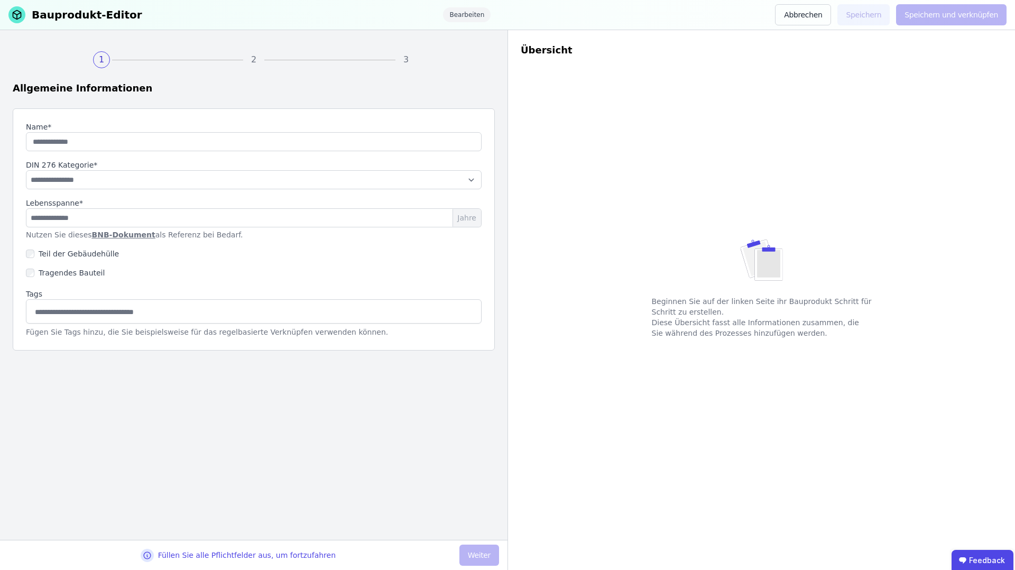
type input "**********"
select select "**********"
type input "**"
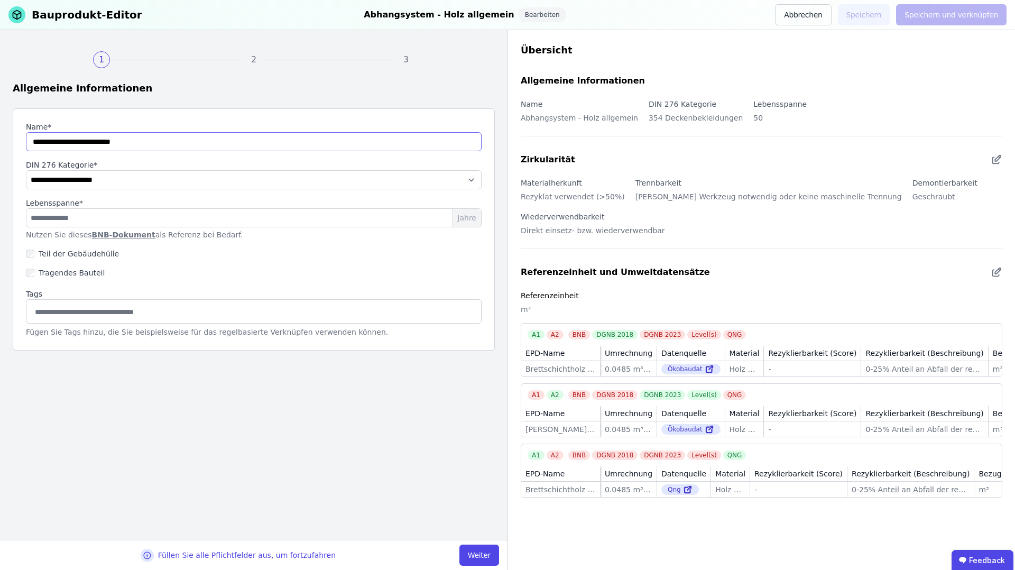
click at [163, 146] on input "string" at bounding box center [254, 141] width 456 height 19
click at [220, 107] on div "**********" at bounding box center [254, 216] width 482 height 270
click at [127, 177] on select "**********" at bounding box center [254, 179] width 456 height 19
click at [72, 212] on input "**" at bounding box center [254, 217] width 456 height 19
click at [256, 270] on div "Tragendes Bauteil" at bounding box center [254, 272] width 456 height 19
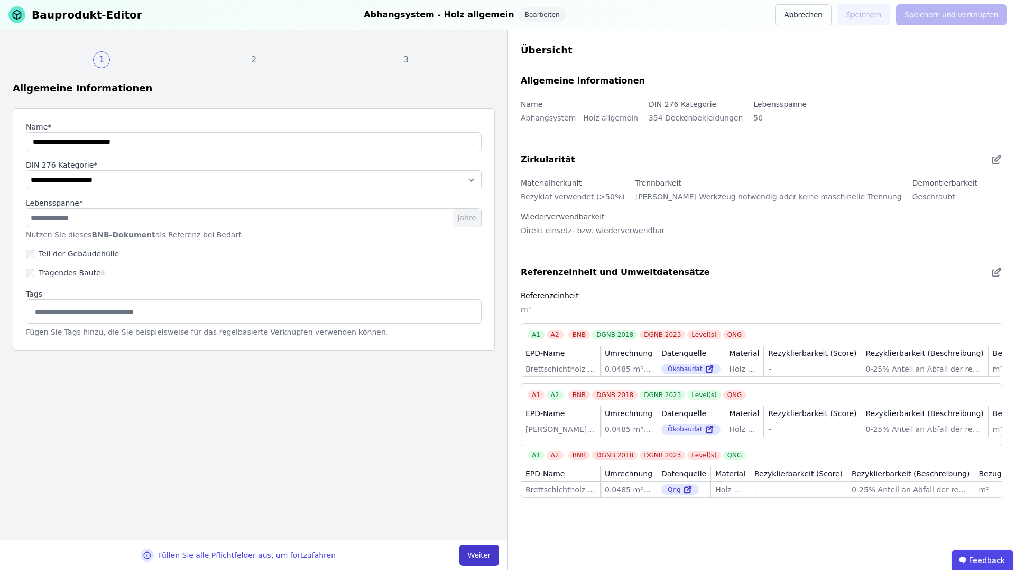
click at [478, 548] on button "Weiter" at bounding box center [479, 555] width 40 height 21
select select "**********"
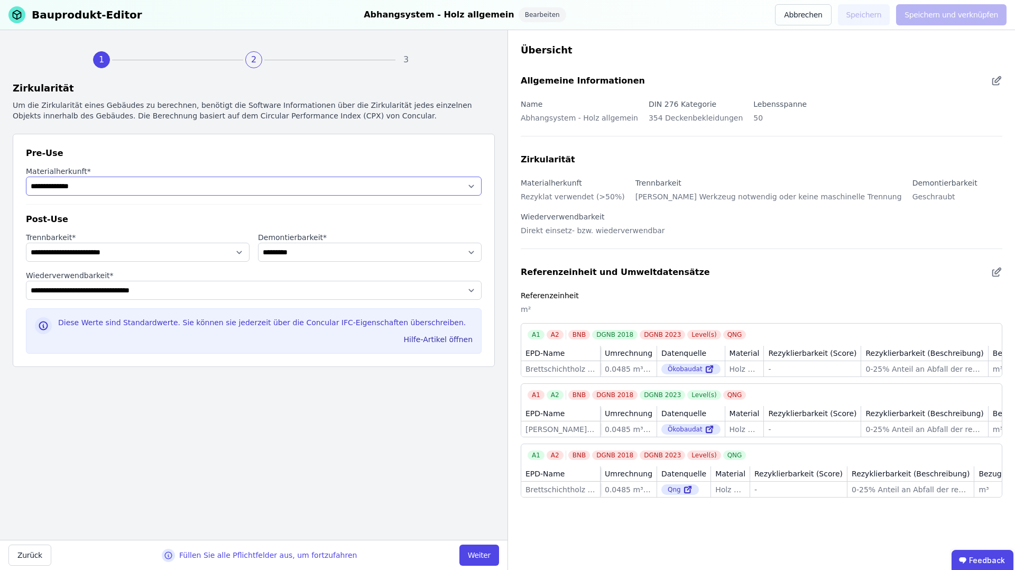
click at [456, 188] on select "**********" at bounding box center [254, 186] width 456 height 19
click at [386, 256] on select "**********" at bounding box center [370, 252] width 224 height 19
click at [440, 289] on select "**********" at bounding box center [254, 290] width 456 height 19
click at [429, 479] on div "**********" at bounding box center [253, 285] width 507 height 510
click at [488, 555] on button "Weiter" at bounding box center [479, 555] width 40 height 21
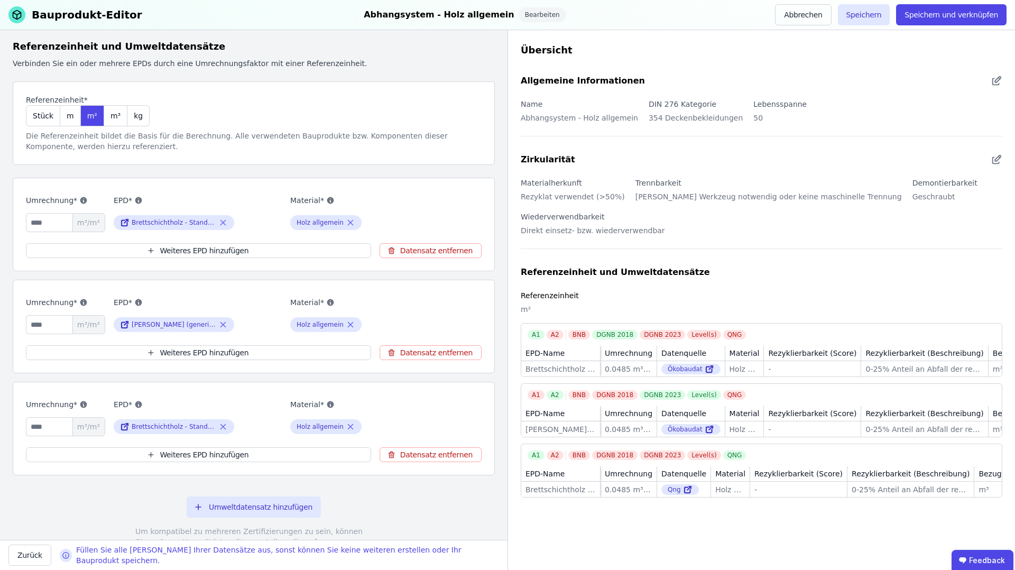
scroll to position [46, 0]
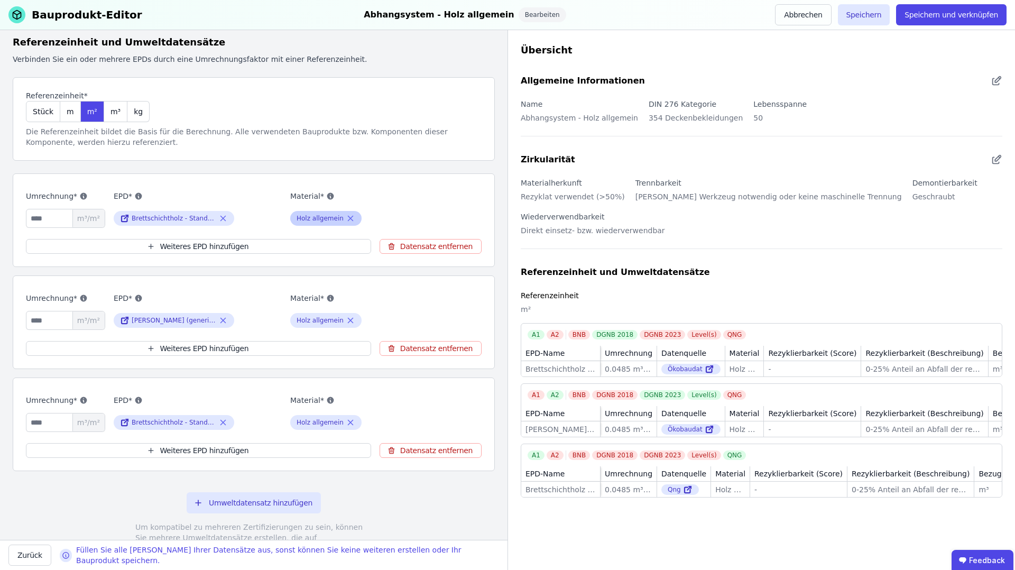
click at [347, 216] on icon at bounding box center [351, 218] width 10 height 13
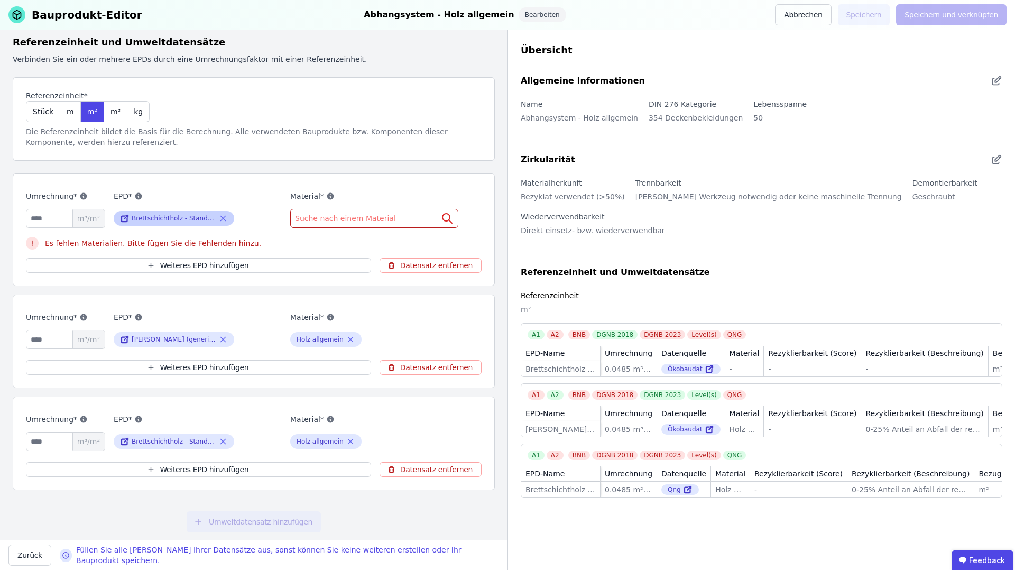
click at [217, 215] on div "Brettschichtholz - Standardformen (Durchschnitt DE)" at bounding box center [174, 218] width 121 height 15
click at [226, 217] on icon at bounding box center [223, 218] width 10 height 13
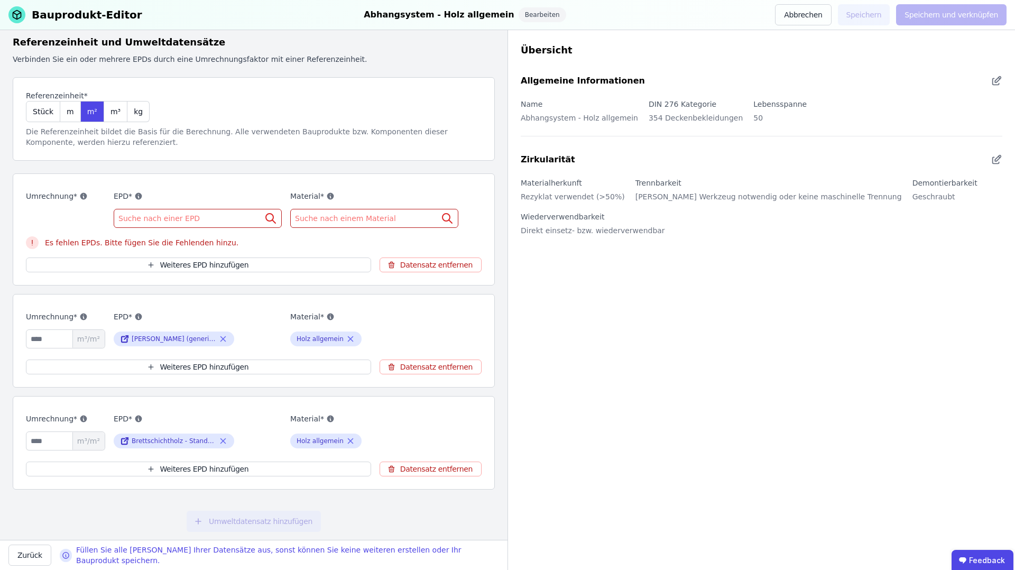
click at [200, 217] on div "Suche nach einer EPD" at bounding box center [198, 218] width 168 height 19
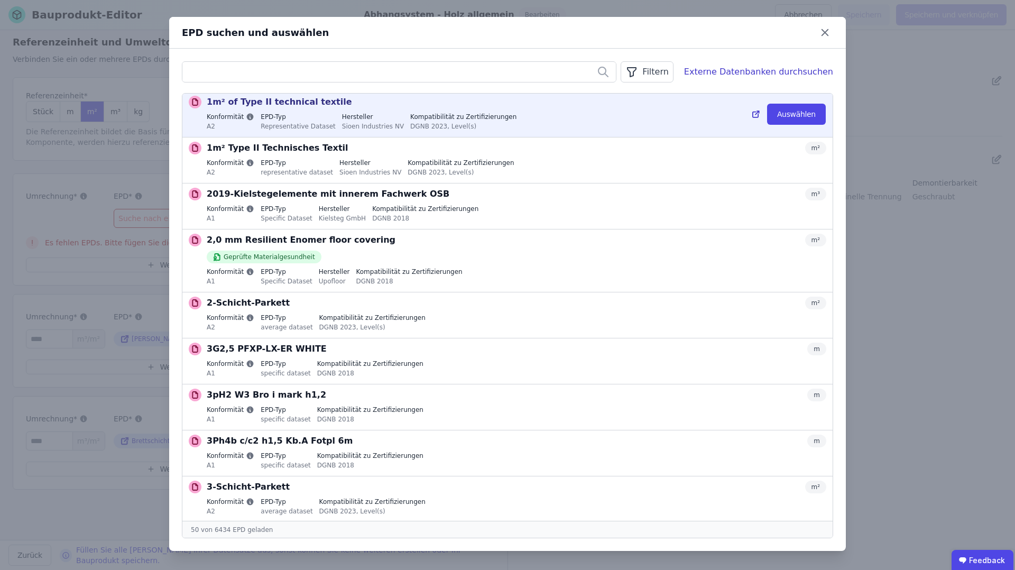
scroll to position [178, 0]
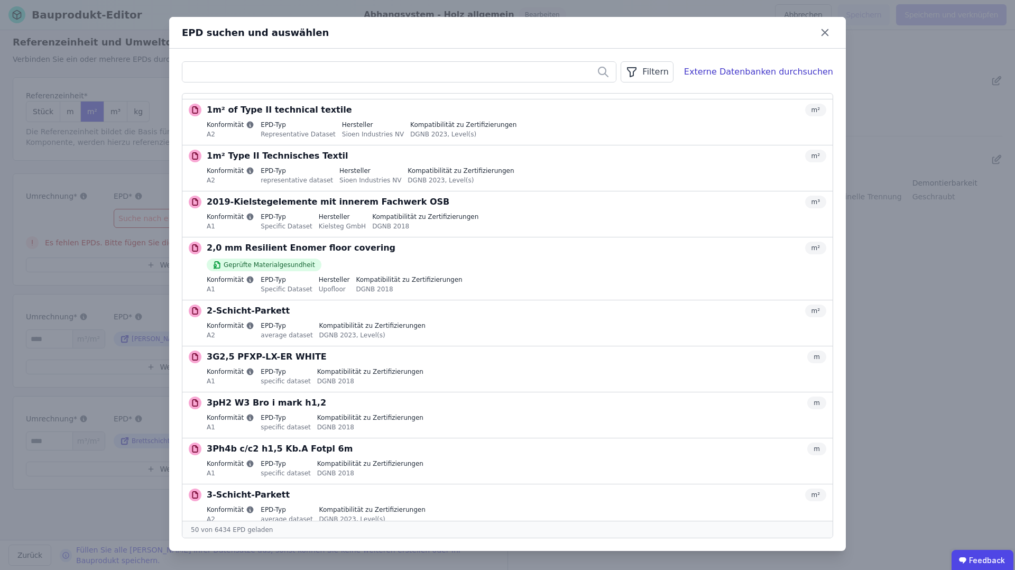
click at [303, 75] on input "text" at bounding box center [398, 71] width 433 height 19
click at [823, 31] on icon at bounding box center [825, 32] width 16 height 16
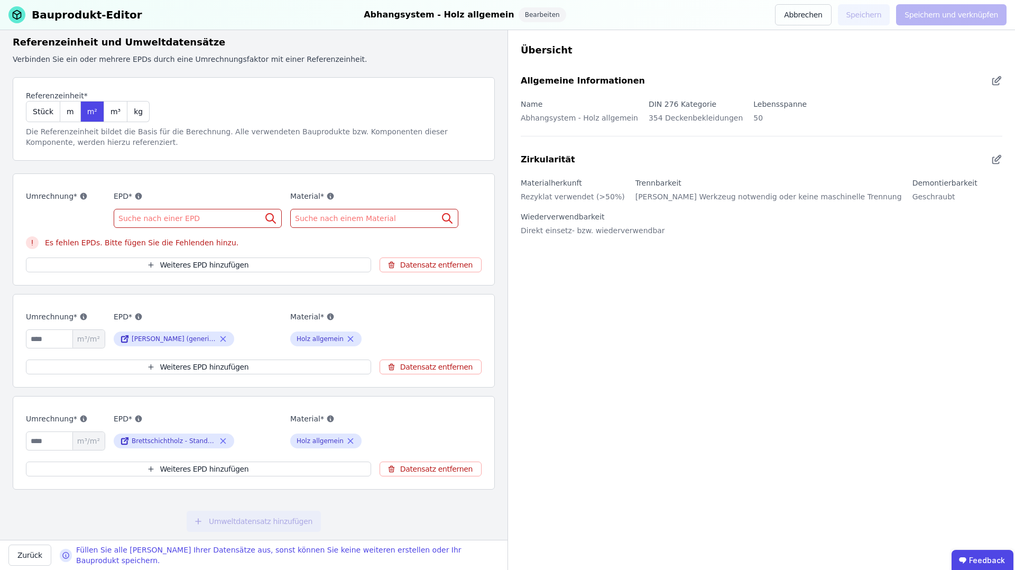
click at [160, 217] on span "Suche nach einer EPD" at bounding box center [160, 218] width 84 height 11
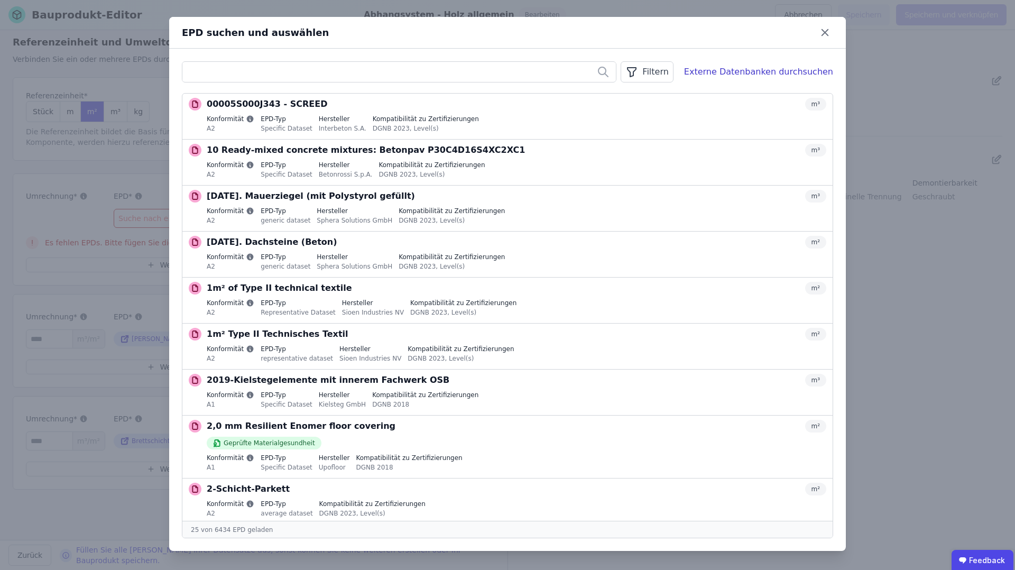
click at [667, 73] on div "Filtern" at bounding box center [647, 71] width 52 height 21
click at [610, 133] on li "Konformität" at bounding box center [593, 132] width 159 height 19
click at [527, 133] on icon at bounding box center [525, 134] width 3 height 6
click at [640, 94] on li "Datenquelle" at bounding box center [593, 94] width 159 height 19
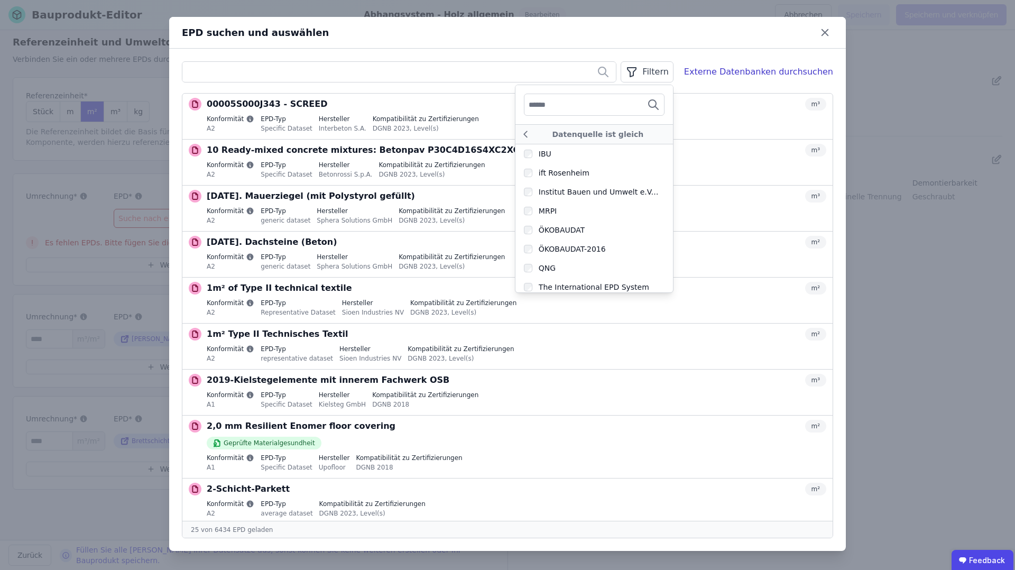
scroll to position [271, 0]
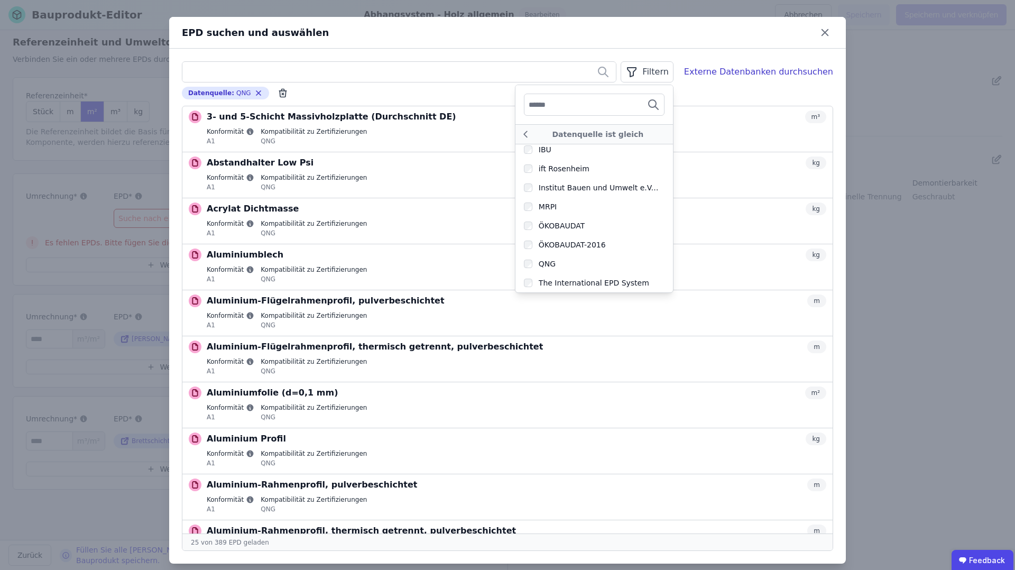
click at [694, 42] on div "EPD suchen und auswählen" at bounding box center [507, 33] width 677 height 32
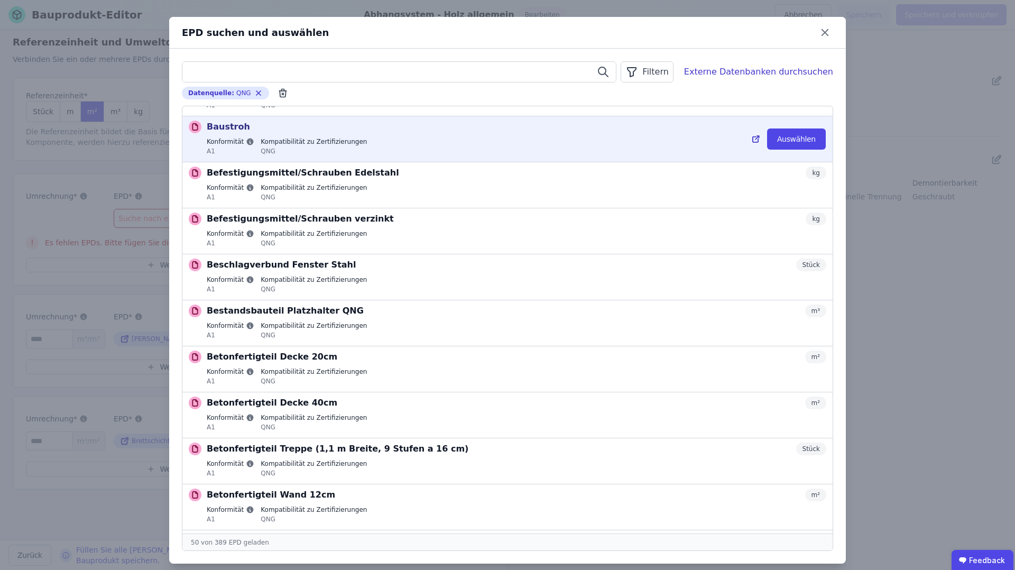
scroll to position [1004, 0]
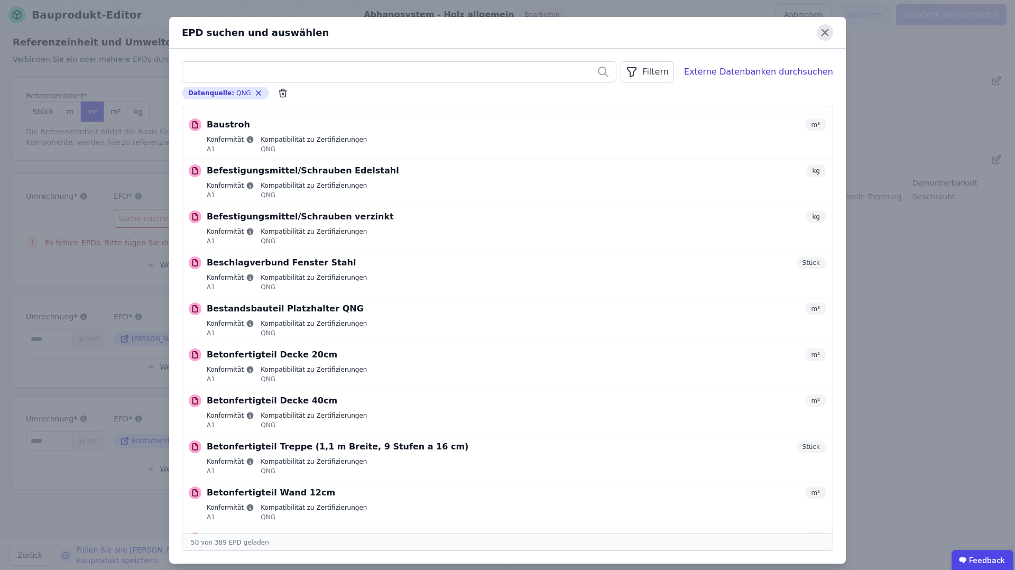
click at [827, 31] on icon at bounding box center [825, 32] width 16 height 16
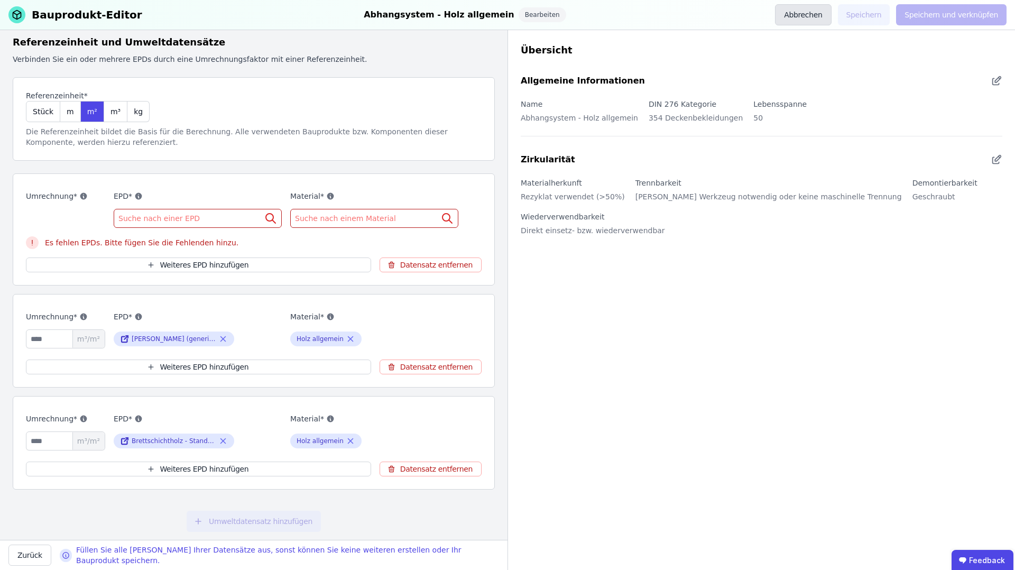
click at [805, 14] on button "Abbrechen" at bounding box center [803, 14] width 56 height 21
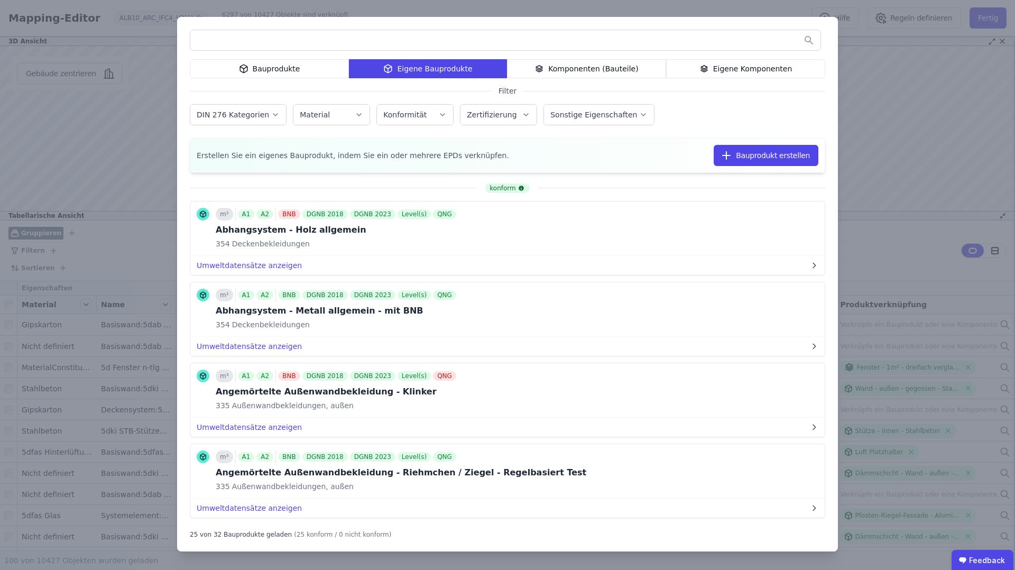
click at [905, 255] on div "Bauprodukte Eigene Bauprodukte Komponenten (Bauteile) Eigene Komponenten Filter…" at bounding box center [507, 285] width 1015 height 570
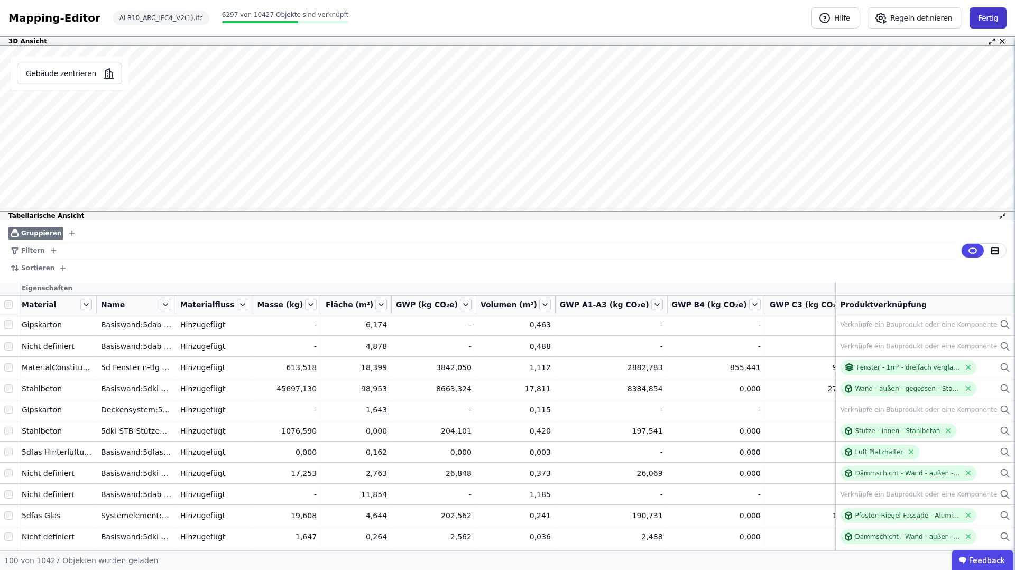
click at [996, 22] on button "Fertig" at bounding box center [988, 17] width 37 height 21
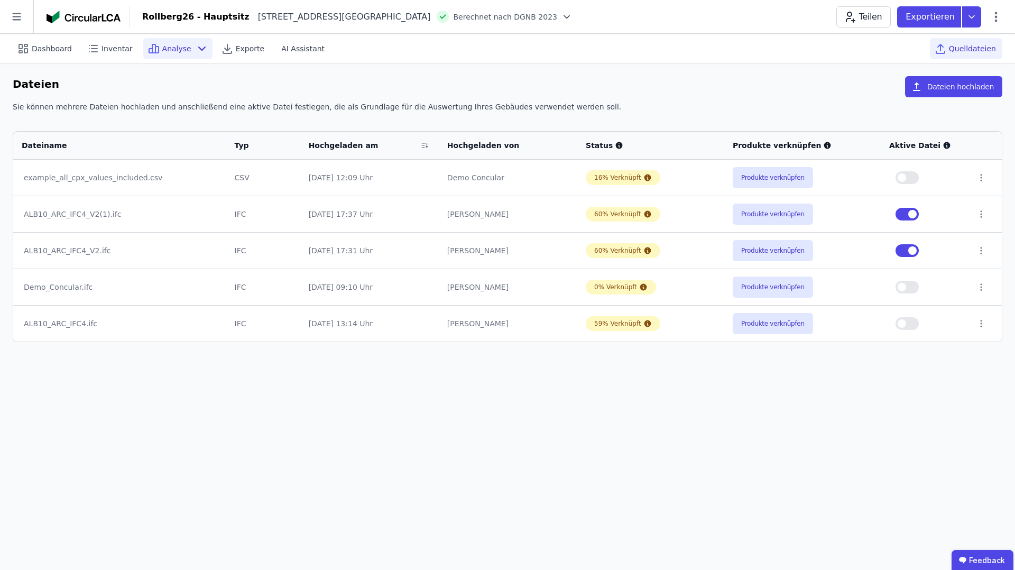
click at [182, 53] on span "Analyse" at bounding box center [176, 48] width 29 height 11
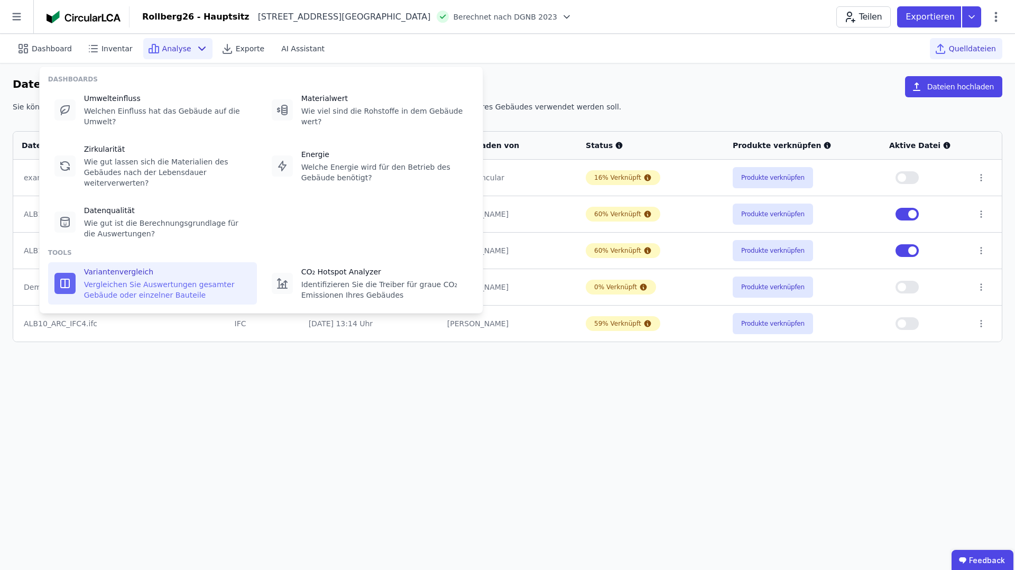
click at [152, 282] on div "Vergleichen Sie Auswertungen gesamter Gebäude oder einzelner Bauteile" at bounding box center [167, 289] width 167 height 21
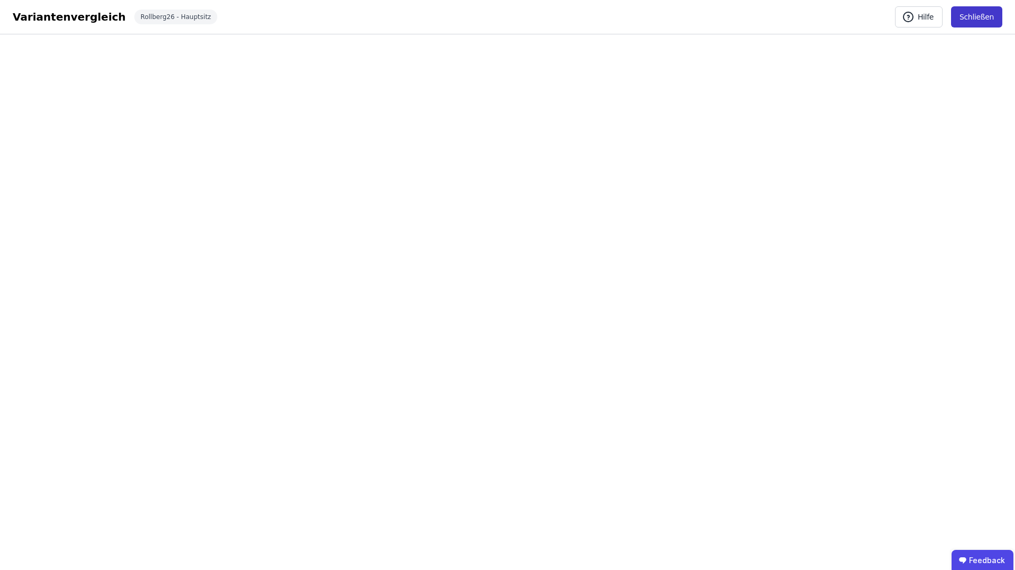
click at [990, 18] on button "Schließen" at bounding box center [976, 16] width 51 height 21
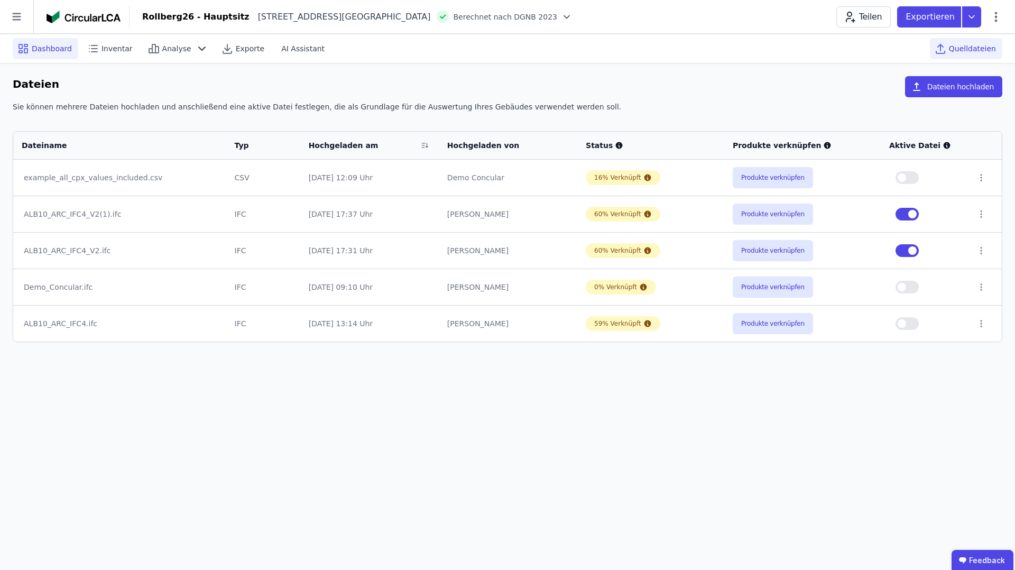
click at [39, 43] on span "Dashboard" at bounding box center [52, 48] width 40 height 11
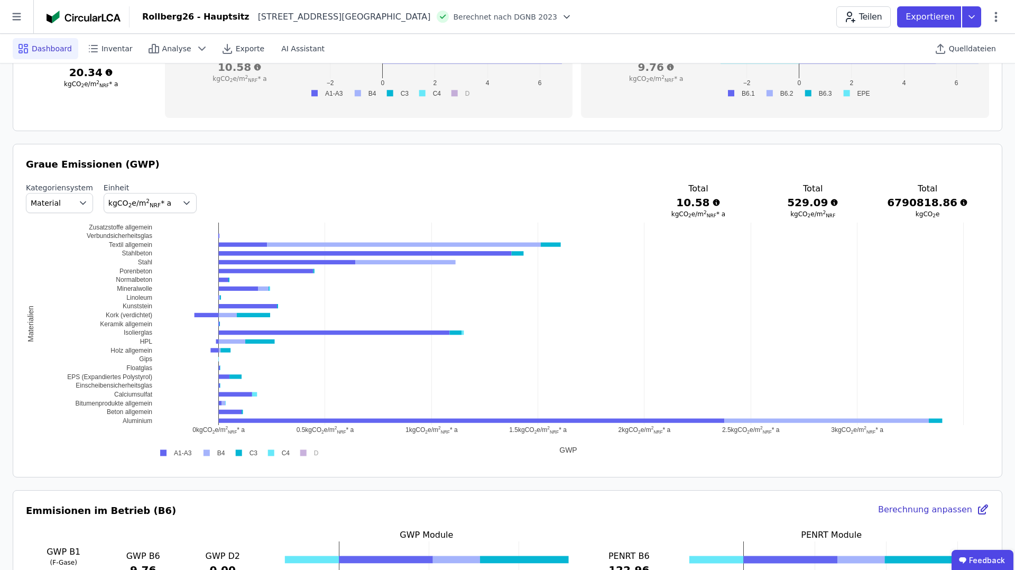
scroll to position [487, 0]
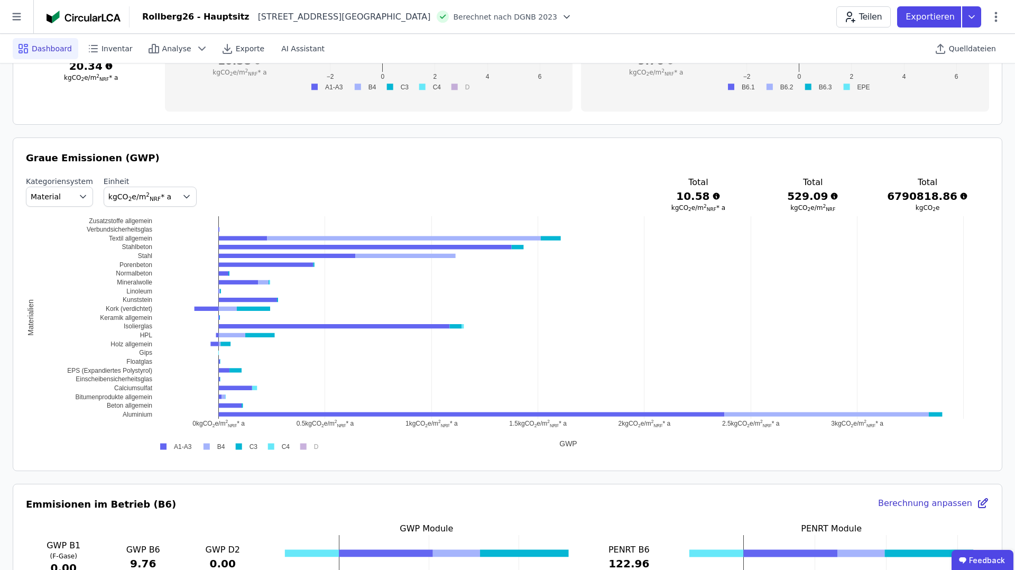
click at [78, 197] on icon "button" at bounding box center [83, 196] width 11 height 11
click at [55, 258] on span "DIN 276" at bounding box center [50, 259] width 30 height 11
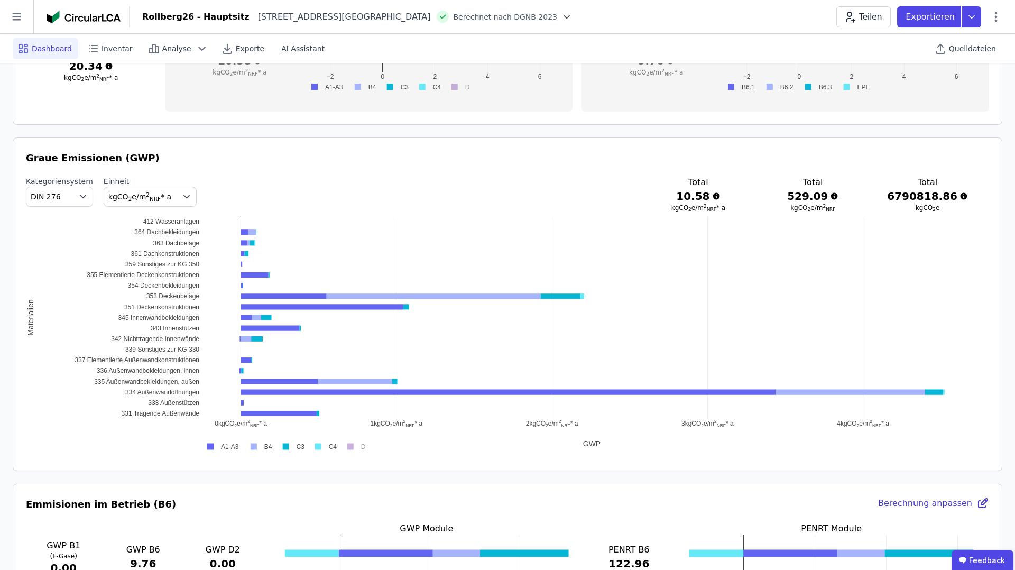
click at [79, 194] on icon "button" at bounding box center [83, 196] width 11 height 11
click at [64, 223] on div "Material" at bounding box center [59, 221] width 49 height 11
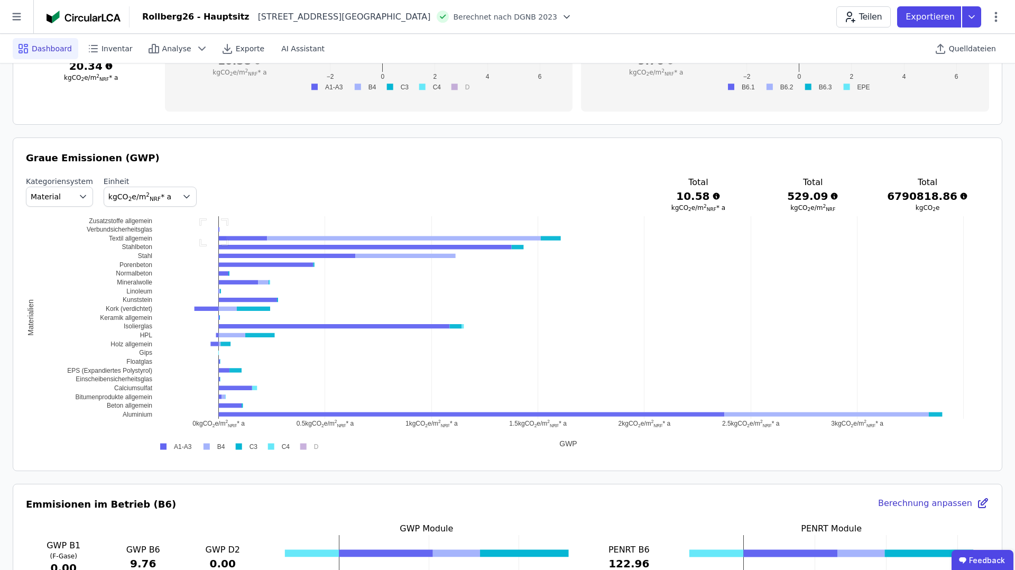
drag, startPoint x: 201, startPoint y: 220, endPoint x: 279, endPoint y: 327, distance: 131.6
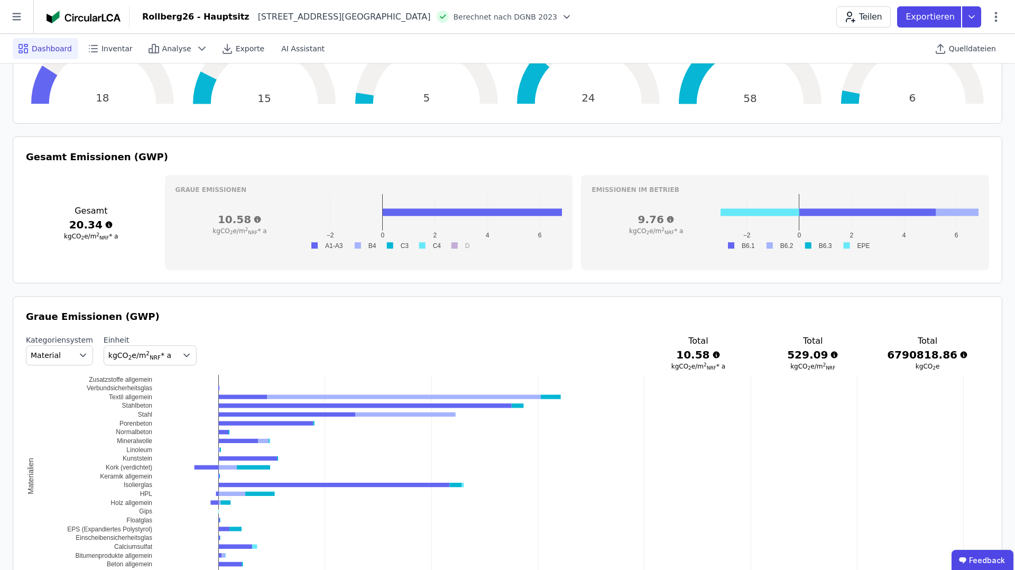
scroll to position [0, 0]
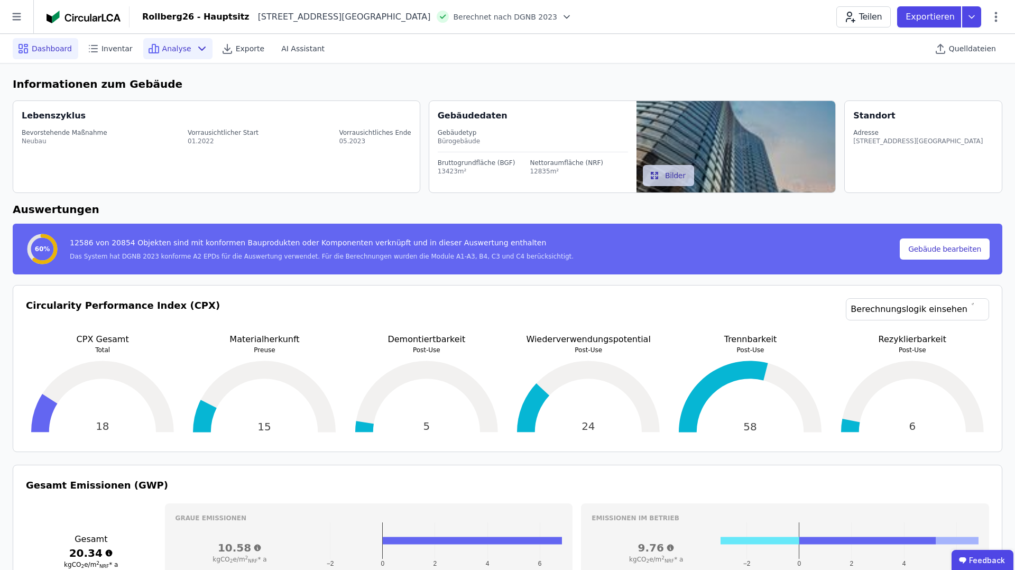
click at [196, 42] on icon at bounding box center [202, 48] width 13 height 13
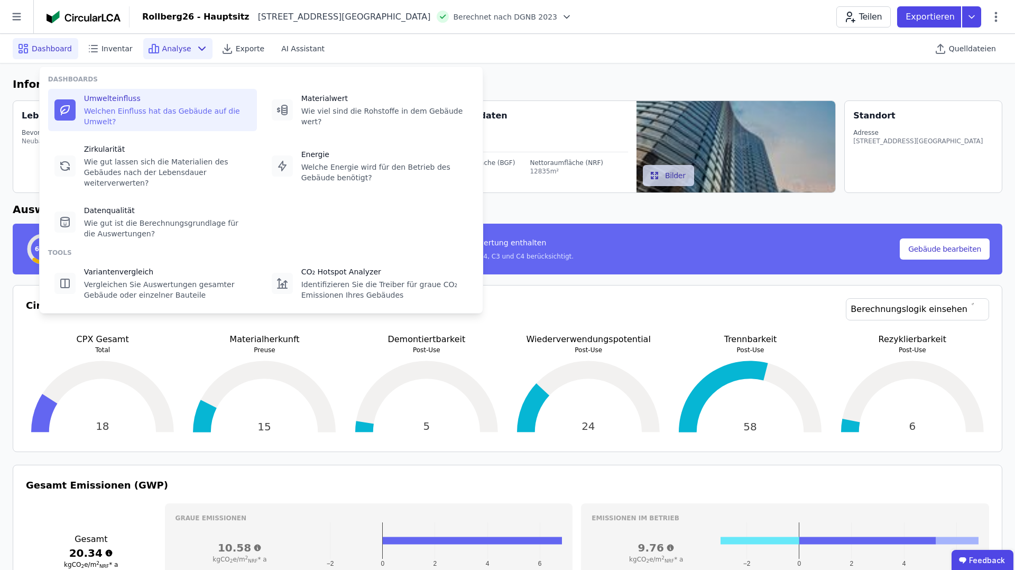
click at [106, 107] on div "Welchen Einfluss hat das Gebäude auf die Umwelt?" at bounding box center [167, 116] width 167 height 21
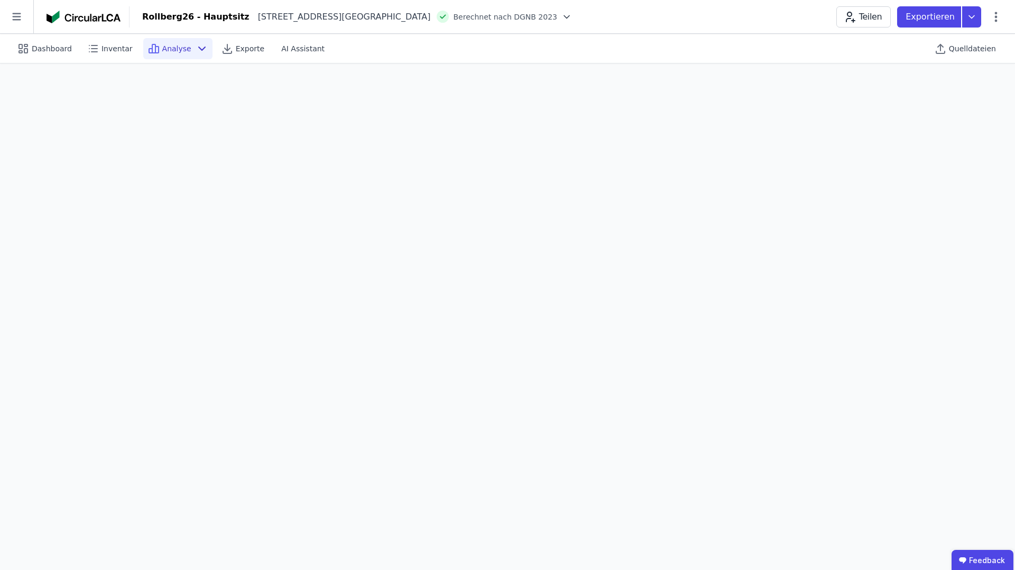
click at [182, 48] on span "Analyse" at bounding box center [176, 48] width 29 height 11
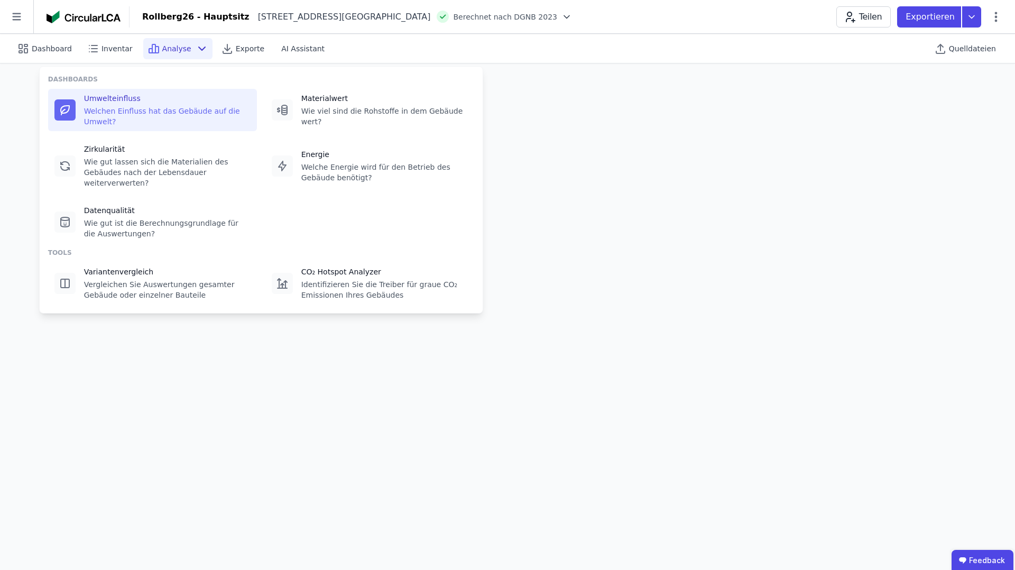
click at [183, 48] on span "Analyse" at bounding box center [176, 48] width 29 height 11
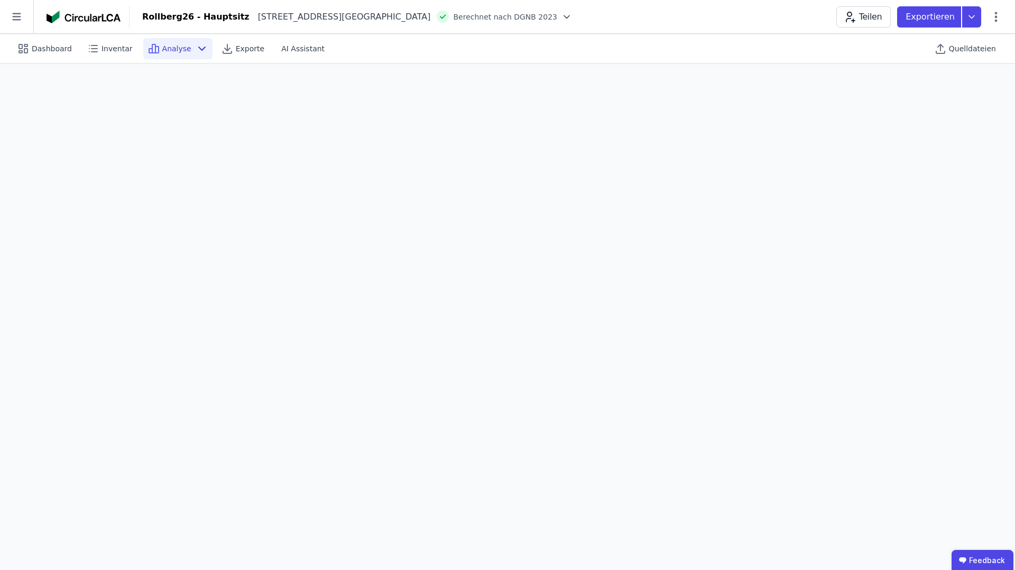
click at [187, 47] on div "Analyse" at bounding box center [177, 48] width 69 height 21
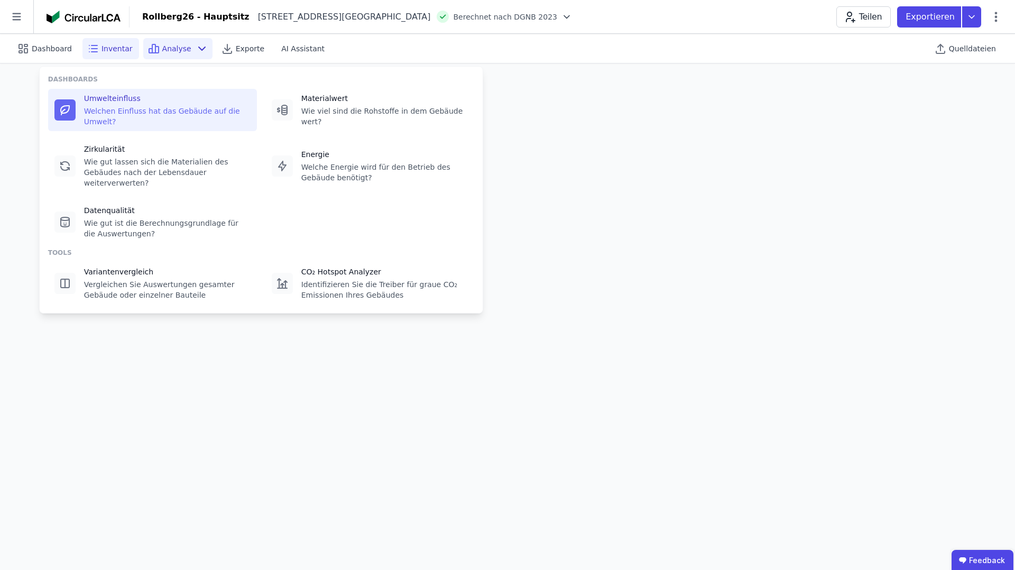
click at [101, 45] on span "Inventar" at bounding box center [116, 48] width 31 height 11
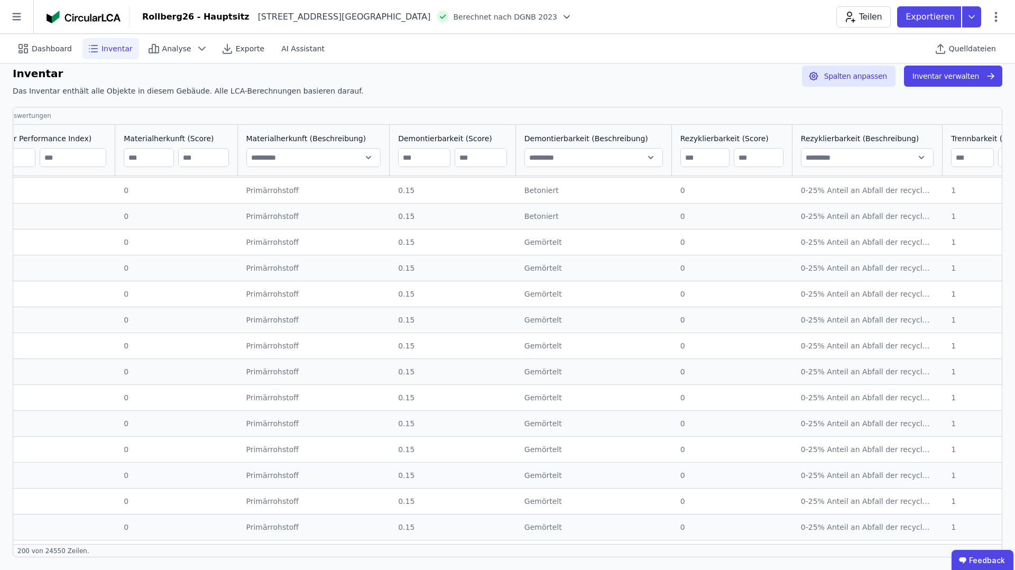
scroll to position [2226, 1286]
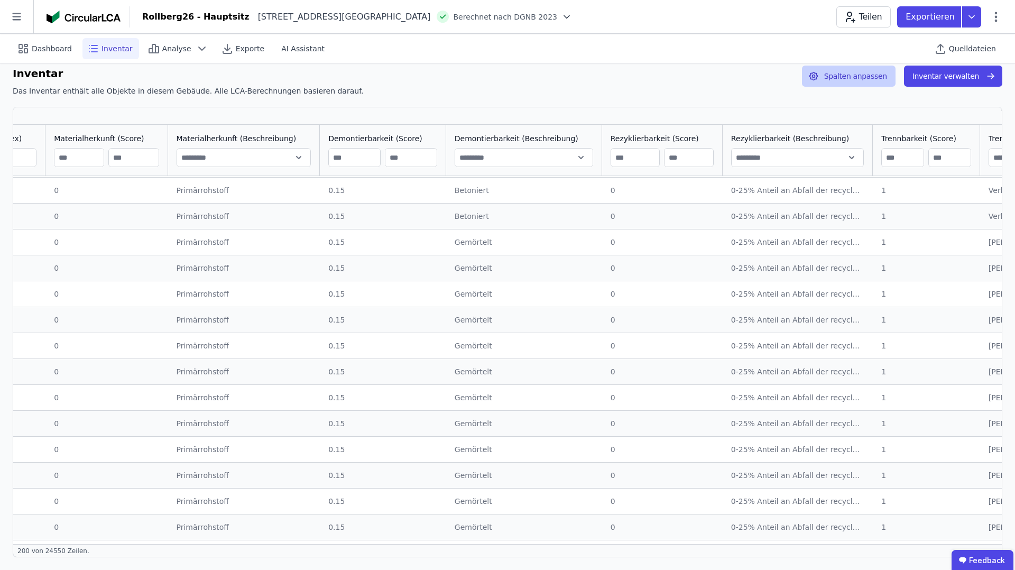
click at [854, 79] on button "Spalten anpassen" at bounding box center [849, 76] width 94 height 21
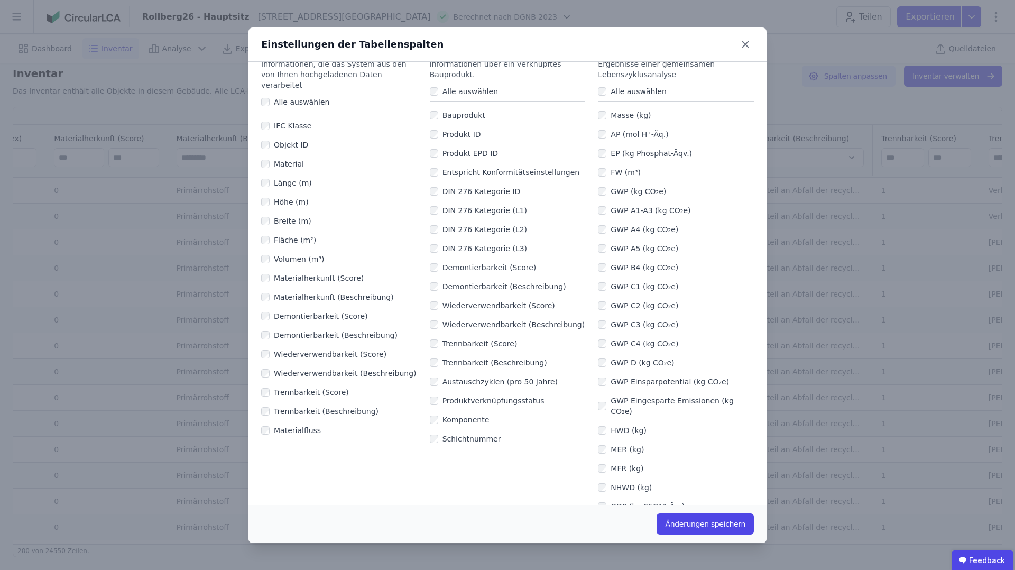
scroll to position [0, 0]
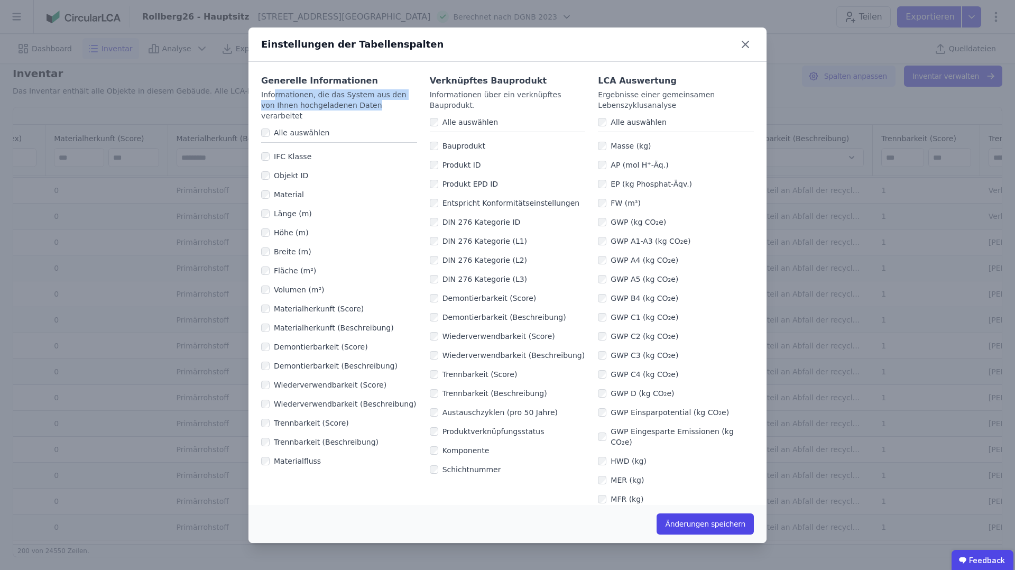
drag, startPoint x: 273, startPoint y: 91, endPoint x: 356, endPoint y: 109, distance: 84.4
click at [356, 109] on div "Informationen, die das System aus den von Ihnen hochgeladenen Daten verarbeitet" at bounding box center [339, 105] width 156 height 32
click at [365, 108] on div "Informationen, die das System aus den von Ihnen hochgeladenen Daten verarbeitet" at bounding box center [339, 105] width 156 height 32
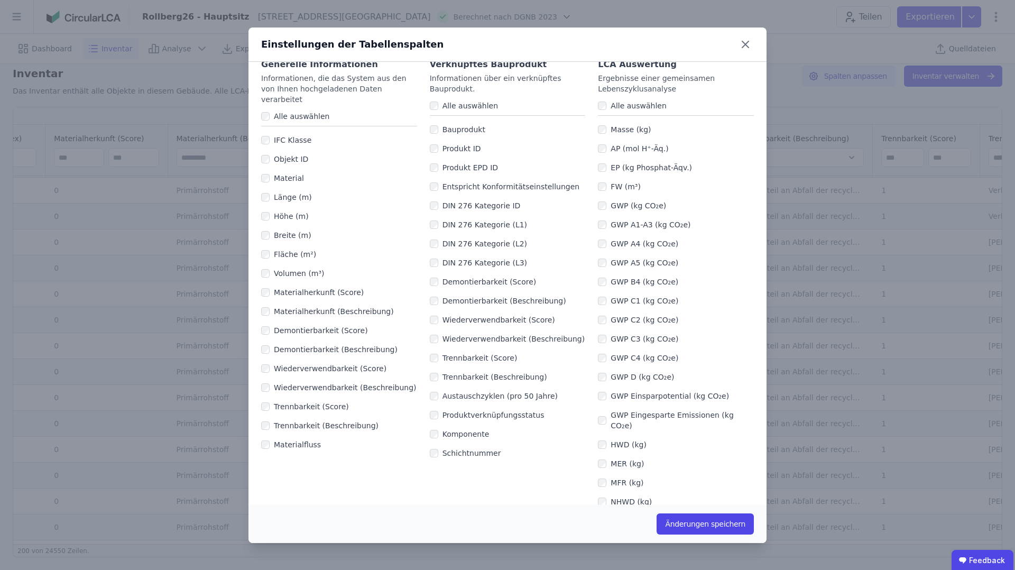
scroll to position [16, 0]
click at [602, 248] on div "GWP A4 (kg CO₂e)" at bounding box center [676, 244] width 156 height 19
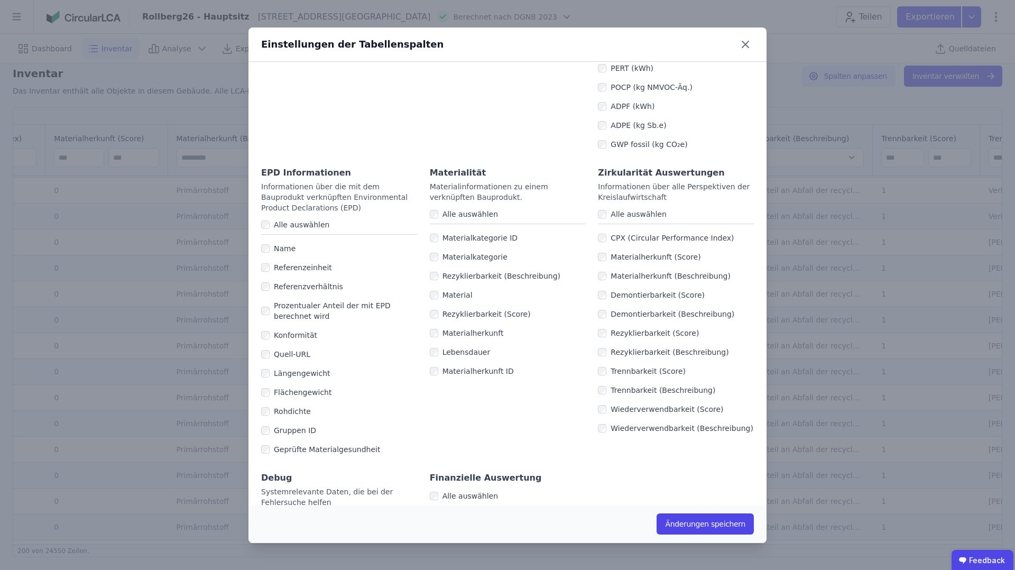
scroll to position [623, 0]
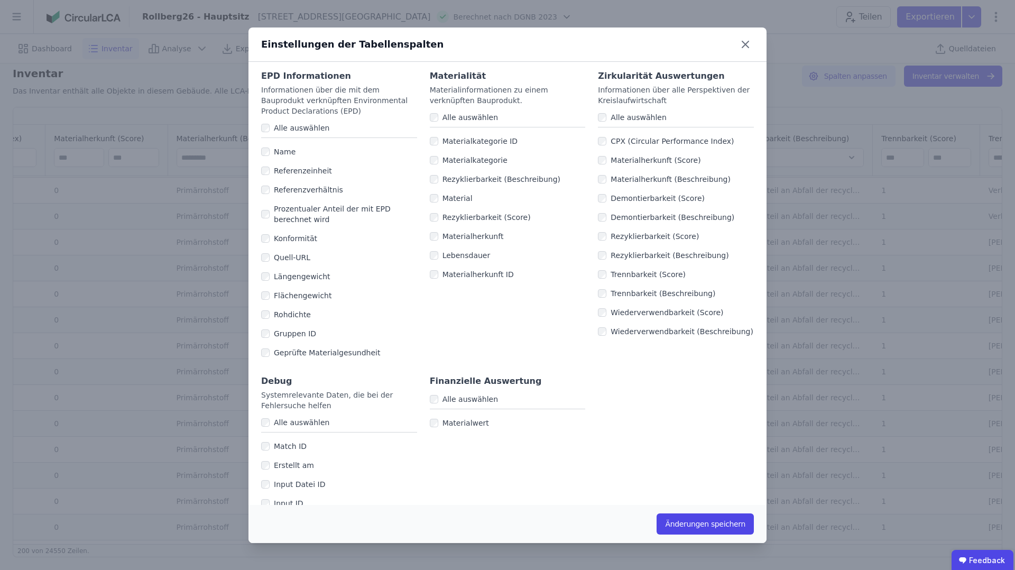
drag, startPoint x: 741, startPoint y: 45, endPoint x: 760, endPoint y: 199, distance: 155.1
click at [741, 45] on icon at bounding box center [745, 44] width 17 height 17
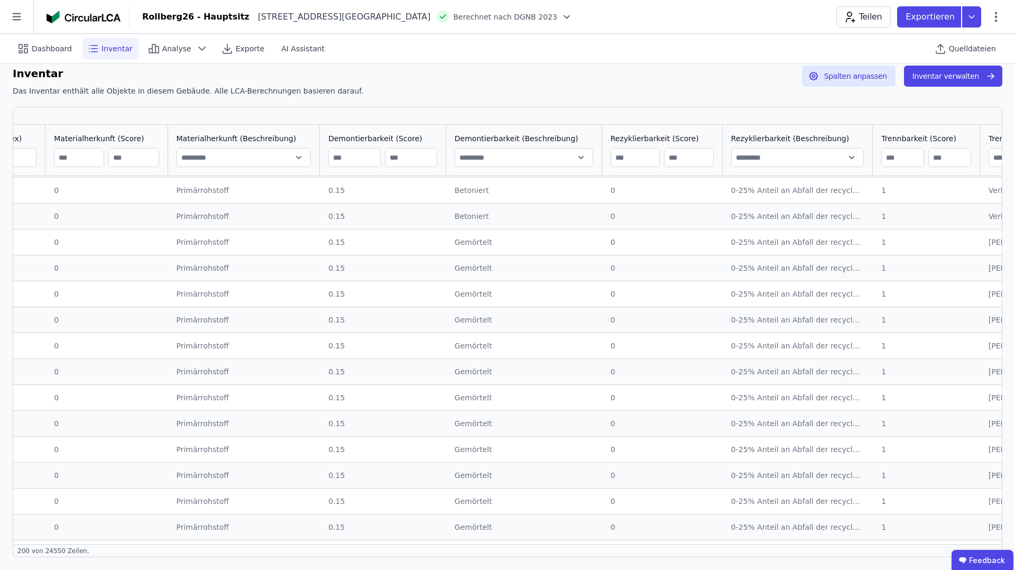
click at [543, 154] on input "text" at bounding box center [523, 157] width 137 height 19
click at [976, 16] on icon at bounding box center [971, 16] width 19 height 21
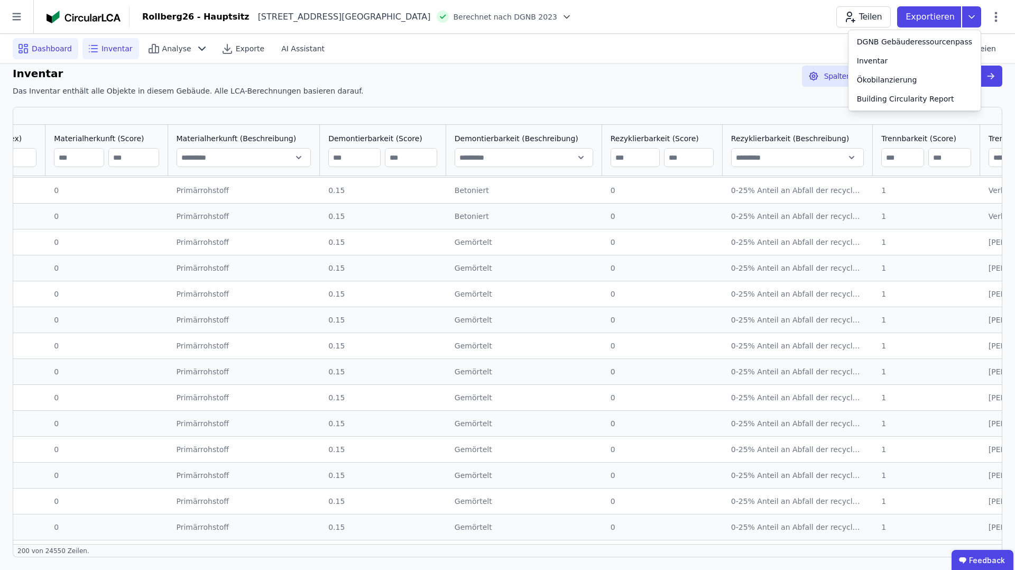
click at [29, 48] on icon at bounding box center [23, 48] width 13 height 13
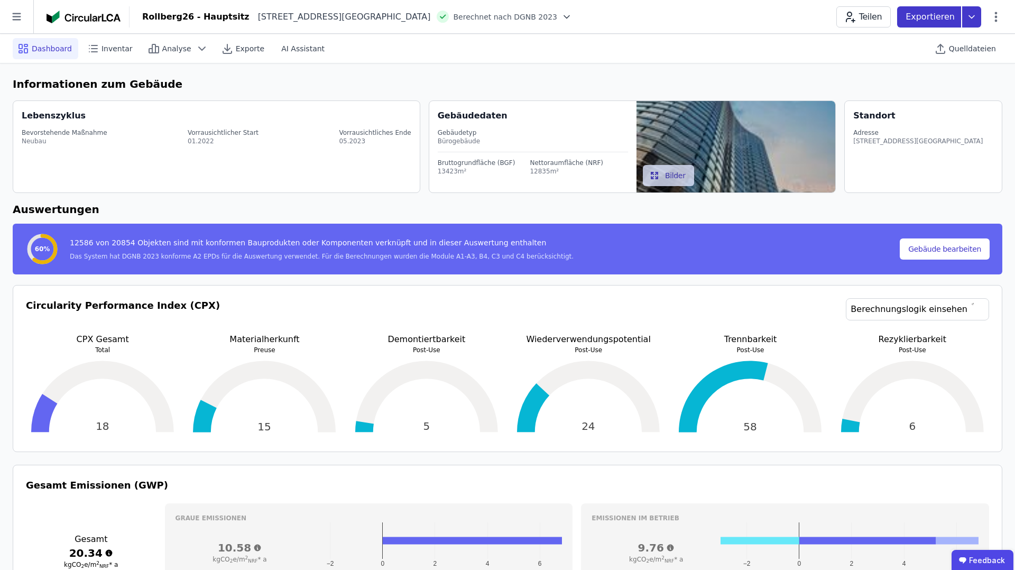
click at [976, 20] on icon at bounding box center [971, 16] width 19 height 21
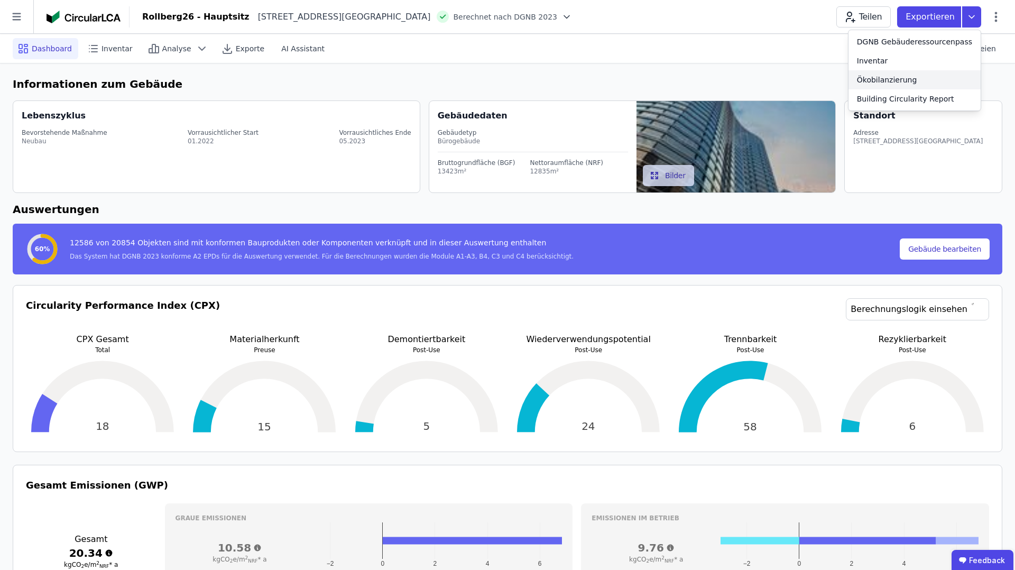
click at [922, 78] on div "Ökobilanzierung" at bounding box center [914, 79] width 132 height 19
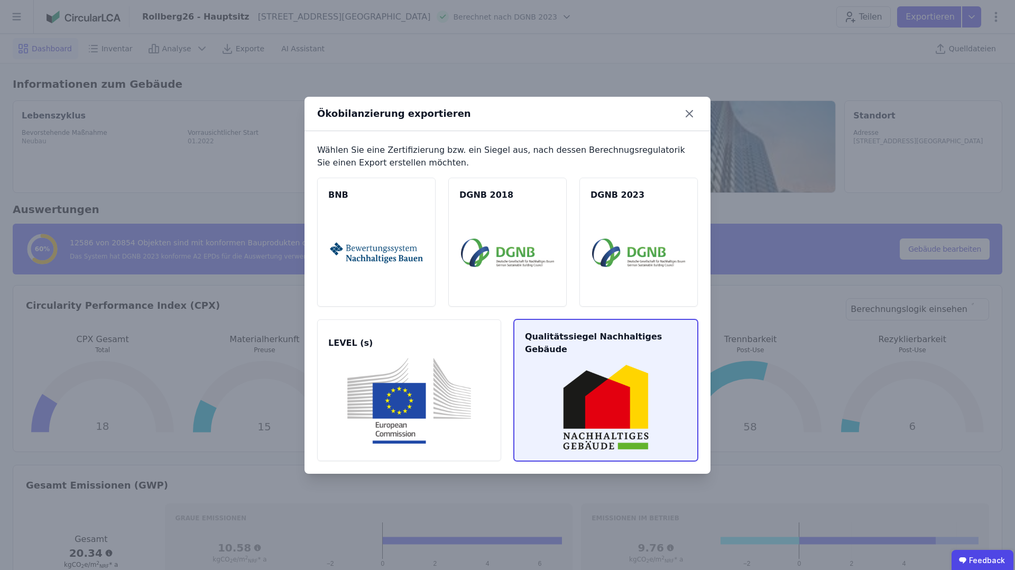
click at [597, 390] on img at bounding box center [606, 407] width 159 height 86
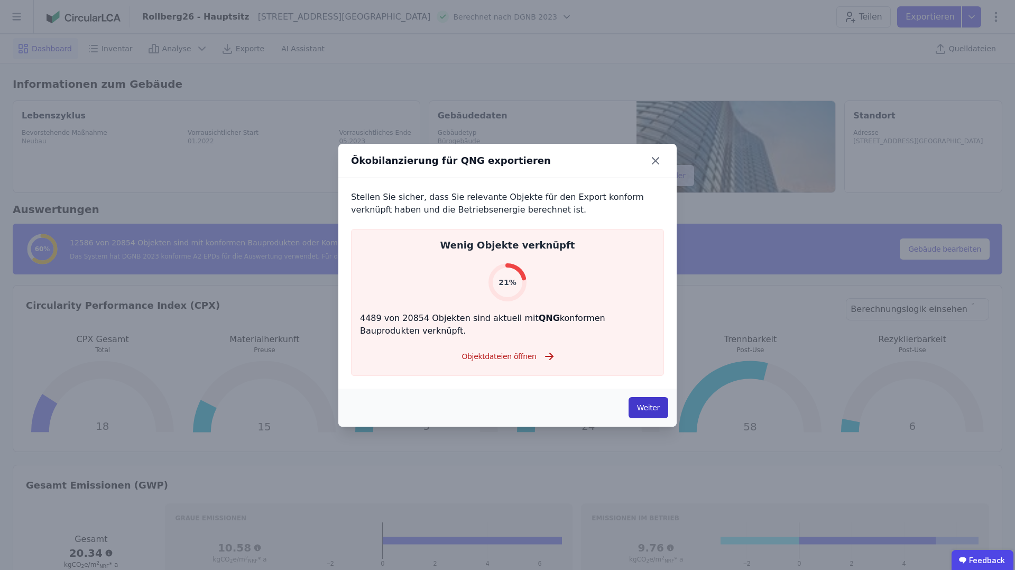
click at [649, 409] on button "Weiter" at bounding box center [649, 407] width 40 height 21
select select "*"
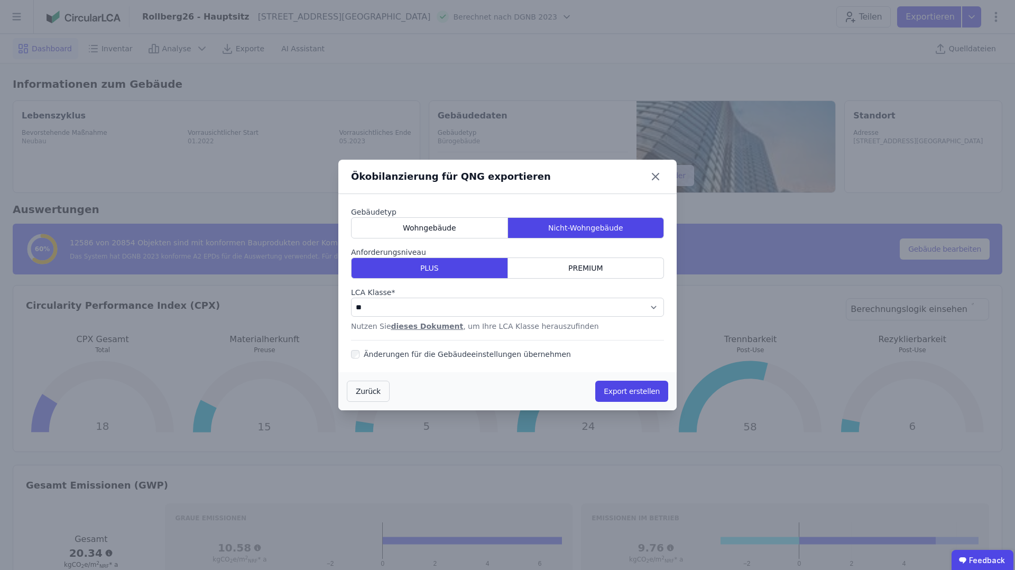
click at [616, 334] on div "**********" at bounding box center [507, 273] width 313 height 133
click at [626, 387] on button "Export erstellen" at bounding box center [631, 391] width 73 height 21
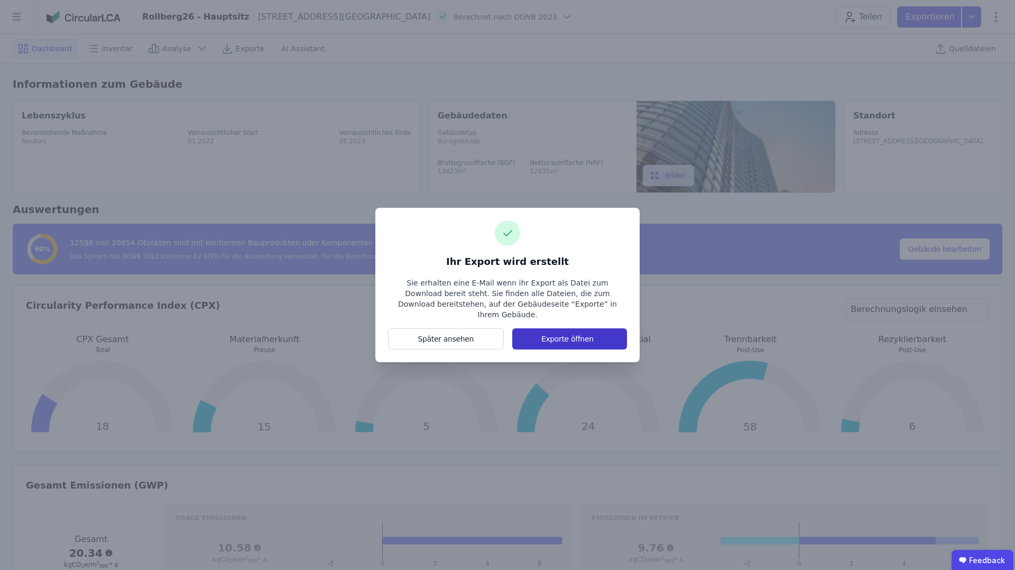
click at [552, 338] on button "Exporte öffnen" at bounding box center [569, 338] width 115 height 21
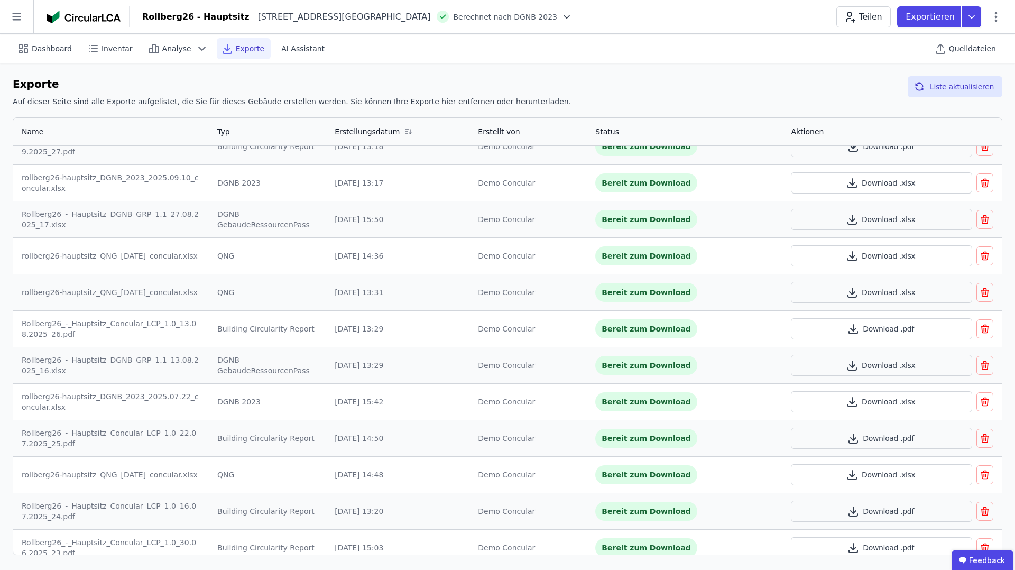
scroll to position [53, 0]
click at [900, 257] on button "Download .xlsx" at bounding box center [881, 256] width 181 height 21
click at [973, 15] on icon at bounding box center [971, 16] width 19 height 21
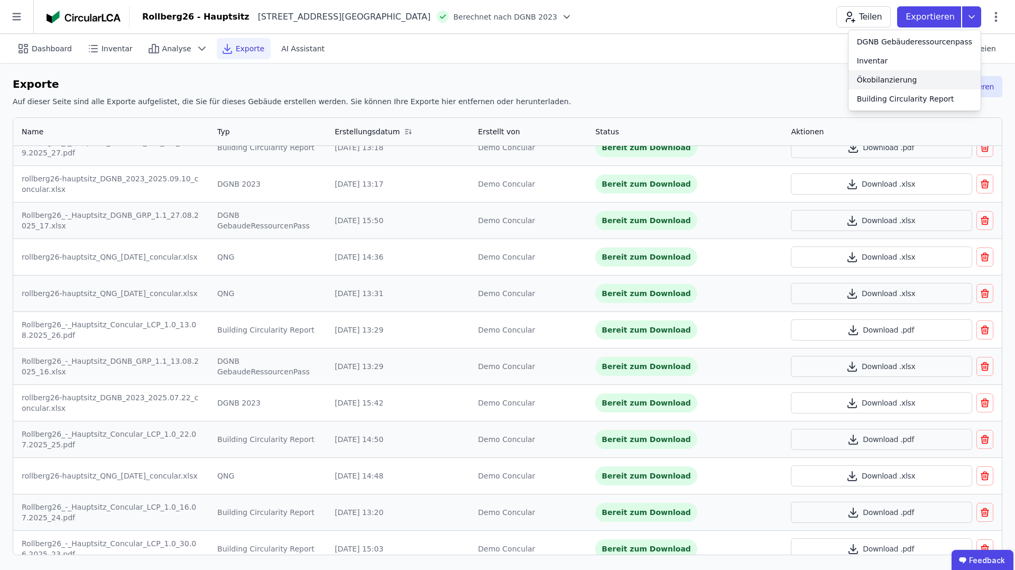
click at [925, 79] on div "Ökobilanzierung" at bounding box center [914, 79] width 132 height 19
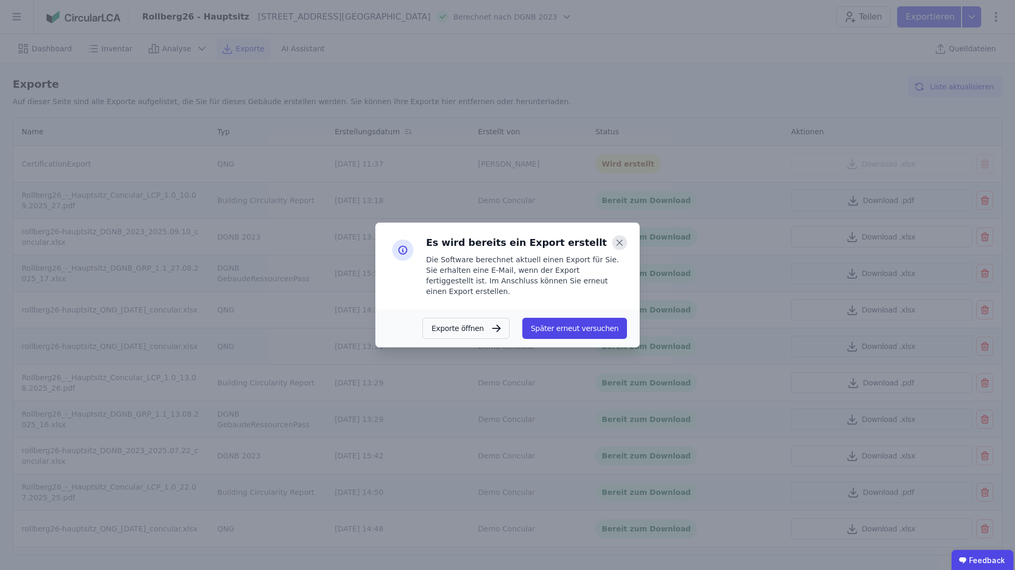
click at [621, 246] on icon at bounding box center [619, 242] width 15 height 15
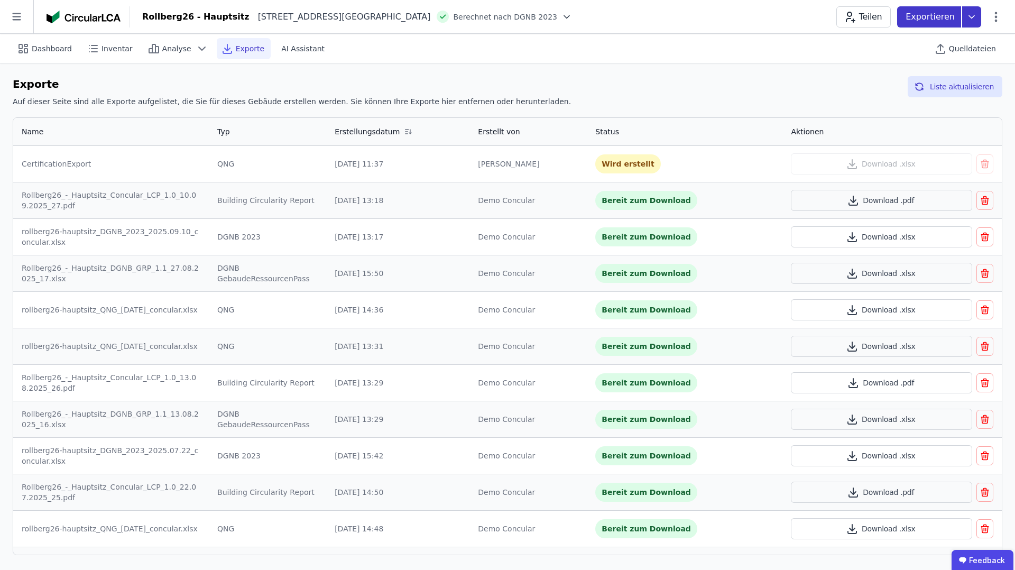
click at [972, 18] on icon at bounding box center [971, 16] width 19 height 21
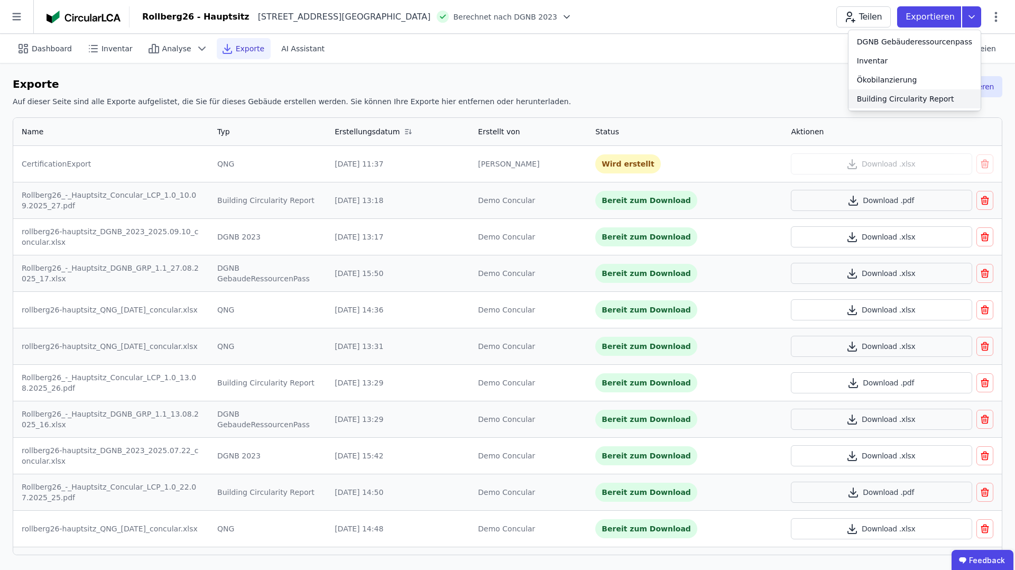
click at [889, 99] on div "Building Circularity Report" at bounding box center [905, 99] width 97 height 11
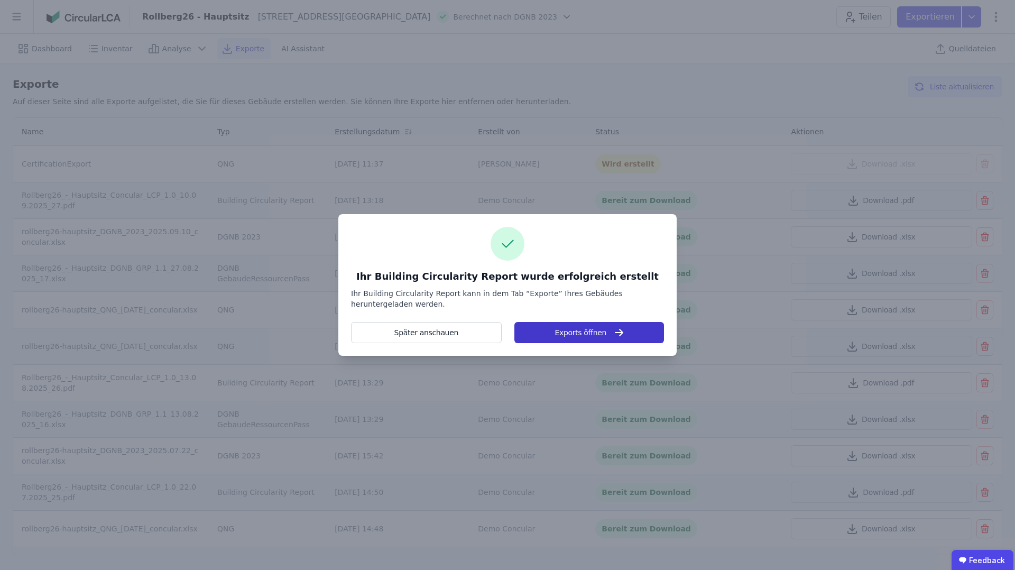
click at [585, 328] on button "Exports öffnen" at bounding box center [589, 332] width 150 height 21
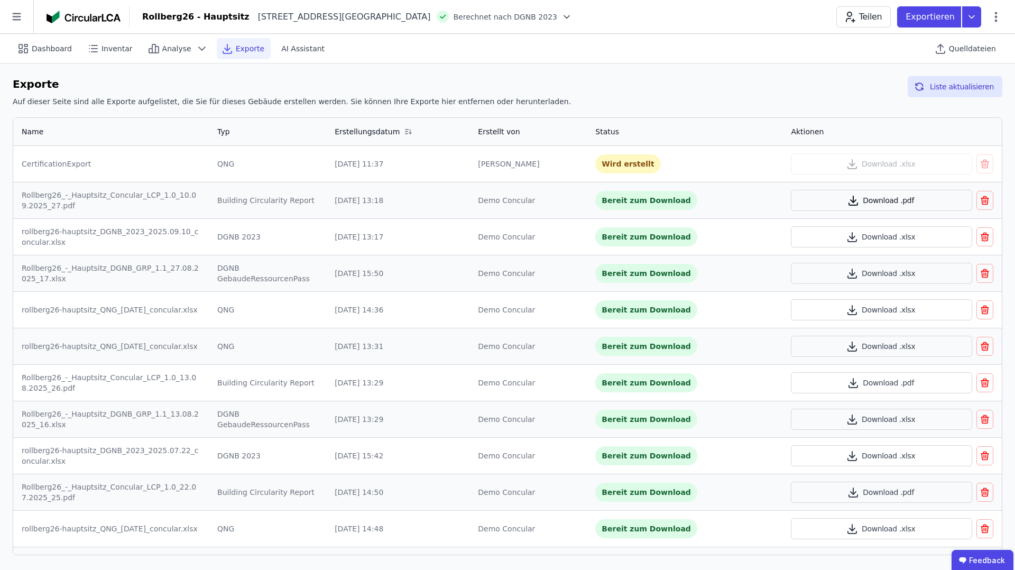
click at [889, 199] on button "Download .pdf" at bounding box center [881, 200] width 181 height 21
click at [59, 49] on span "Dashboard" at bounding box center [52, 48] width 40 height 11
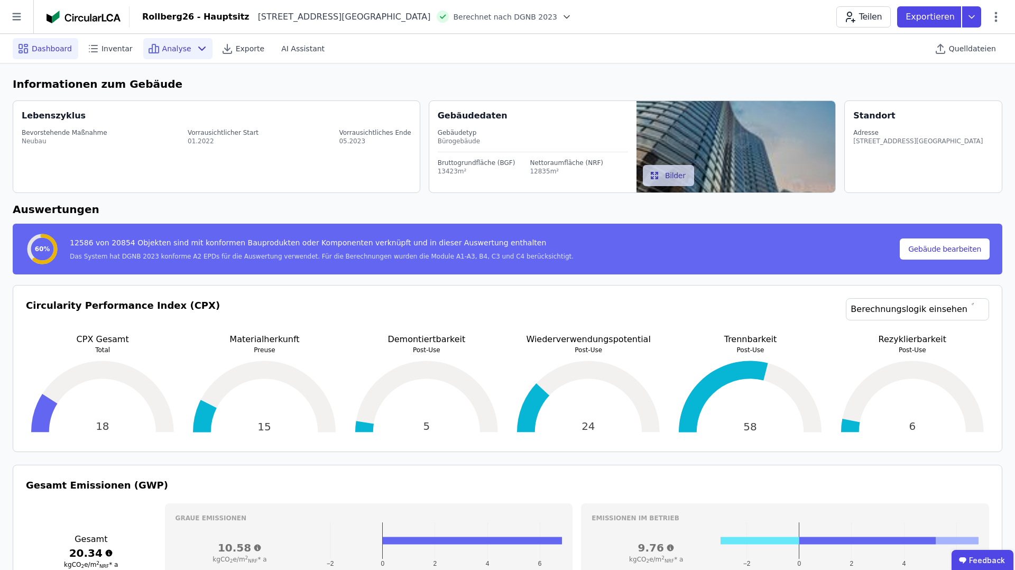
click at [199, 47] on icon at bounding box center [202, 48] width 6 height 3
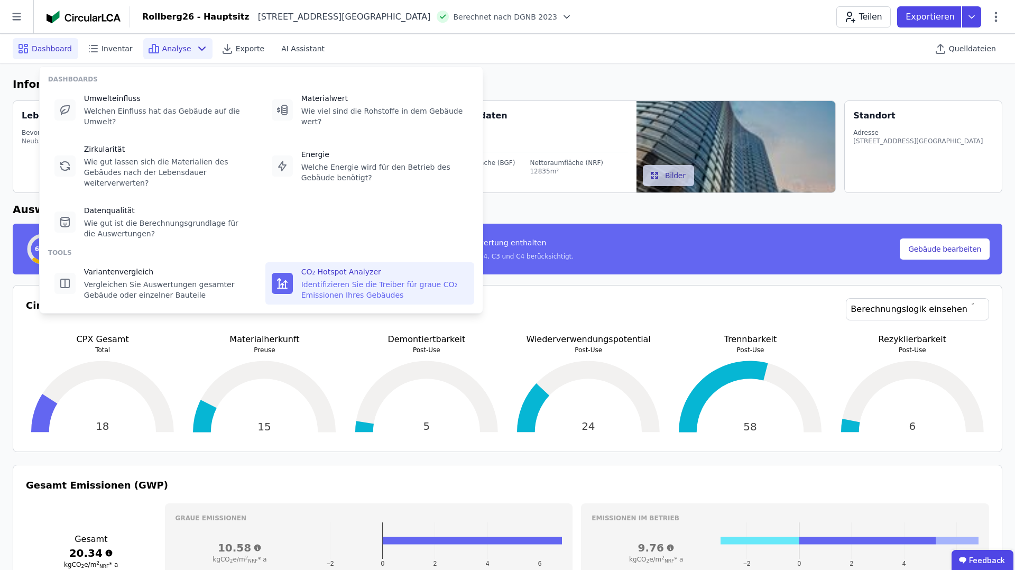
click at [372, 281] on div "Identifizieren Sie die Treiber für graue CO₂ Emissionen Ihres Gebäudes" at bounding box center [384, 289] width 167 height 21
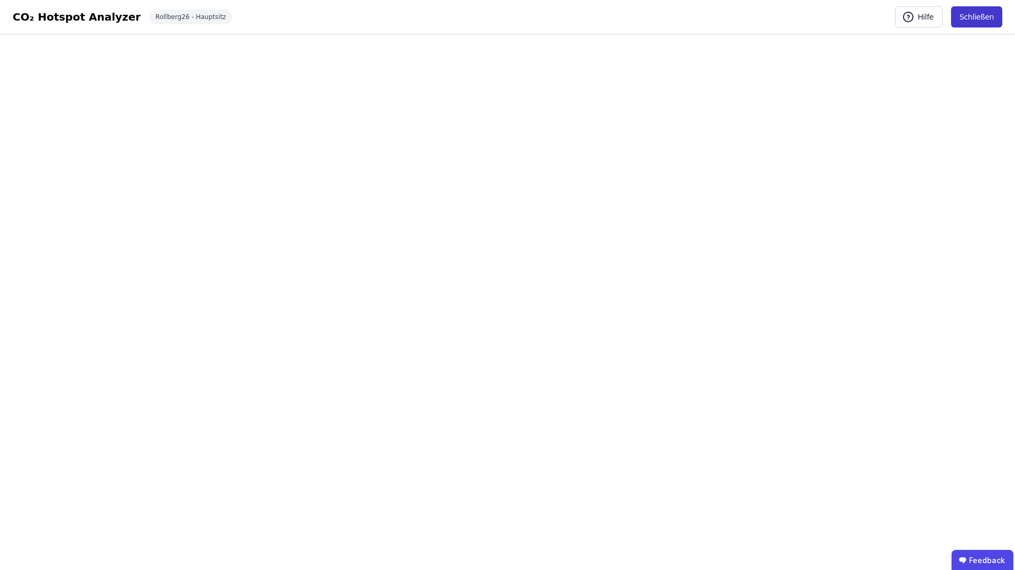
click at [981, 23] on button "Schließen" at bounding box center [976, 16] width 51 height 21
